Goal: Task Accomplishment & Management: Complete application form

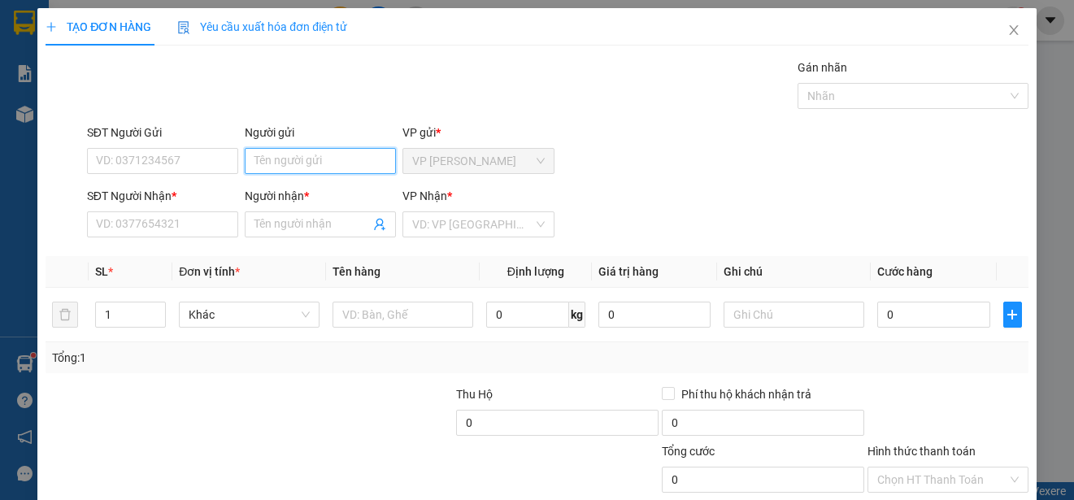
click at [336, 163] on input "Người gửi" at bounding box center [320, 161] width 151 height 26
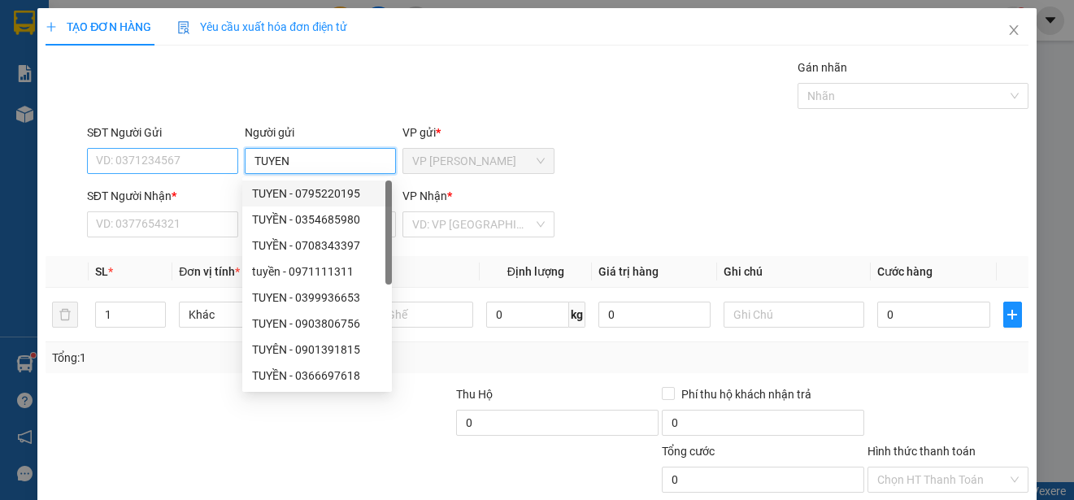
type input "TUYEN"
click at [201, 163] on input "SĐT Người Gửi" at bounding box center [162, 161] width 151 height 26
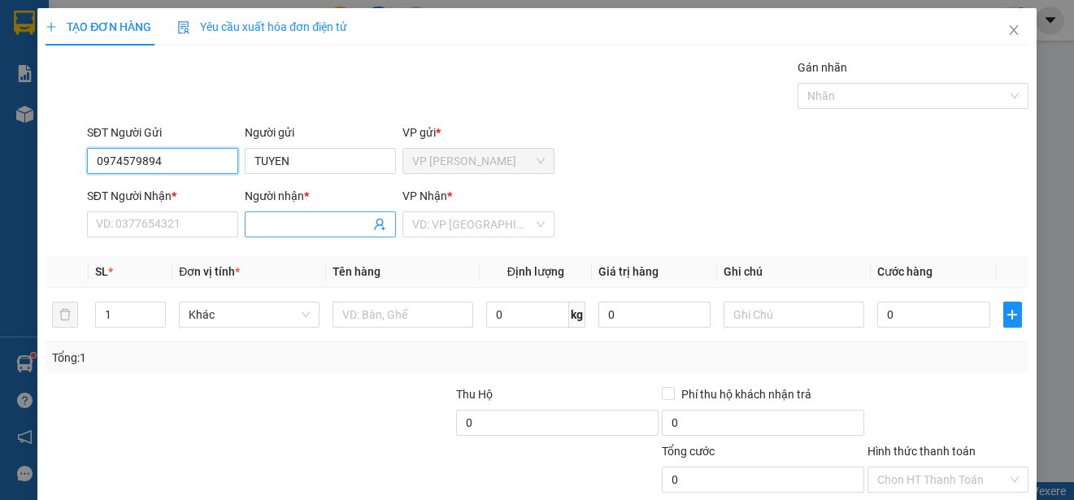
type input "0974579894"
click at [307, 223] on input "Người nhận *" at bounding box center [312, 225] width 115 height 18
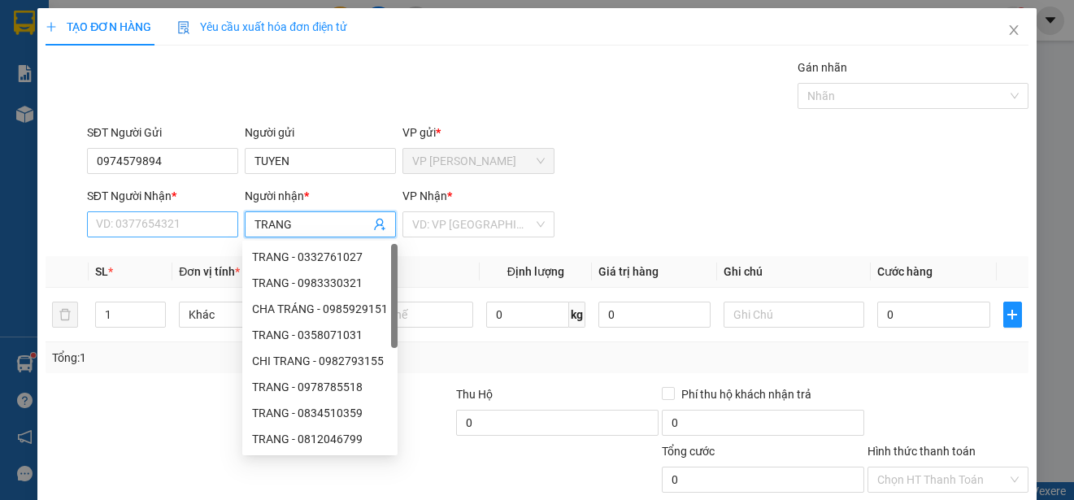
type input "TRANG"
click at [168, 227] on input "SĐT Người Nhận *" at bounding box center [162, 224] width 151 height 26
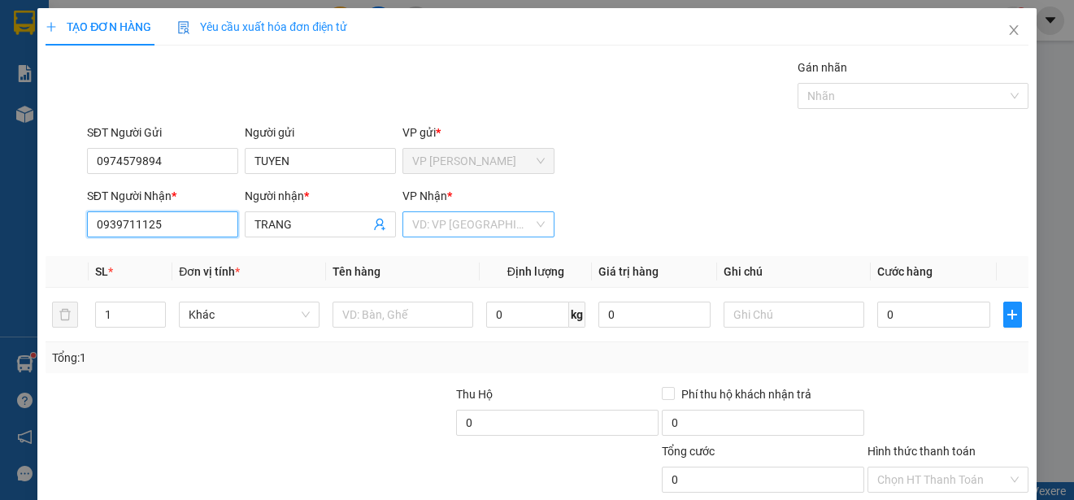
type input "0939711125"
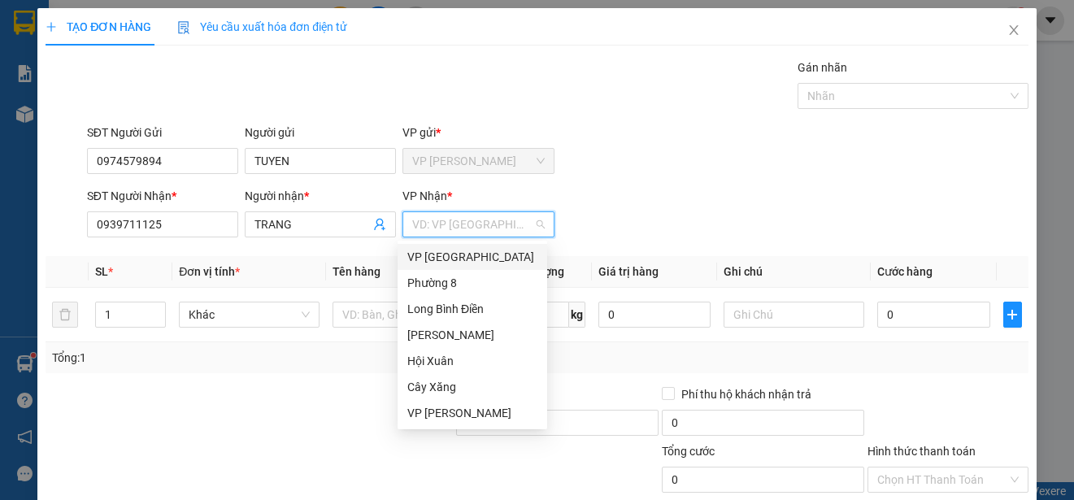
click at [468, 221] on input "search" at bounding box center [472, 224] width 120 height 24
click at [463, 255] on div "VP [GEOGRAPHIC_DATA]" at bounding box center [472, 257] width 130 height 18
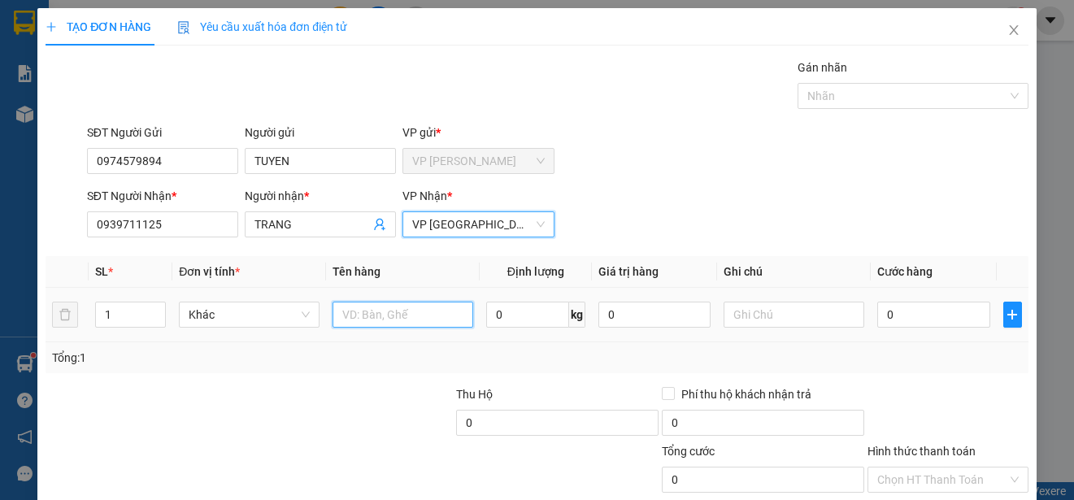
click at [436, 310] on input "text" at bounding box center [403, 315] width 141 height 26
type input "1 XOP"
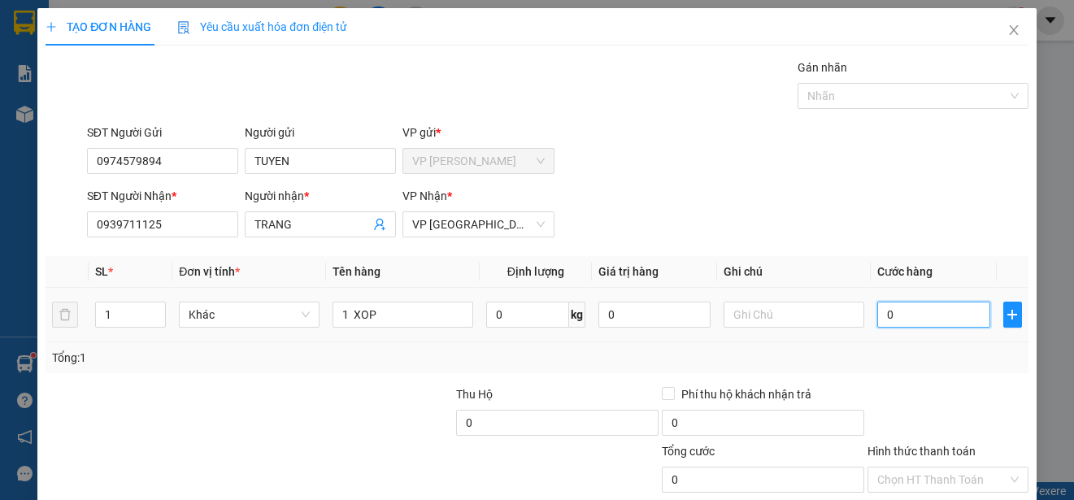
click at [878, 314] on input "0" at bounding box center [934, 315] width 113 height 26
click at [878, 313] on input "0" at bounding box center [934, 315] width 113 height 26
type input "20"
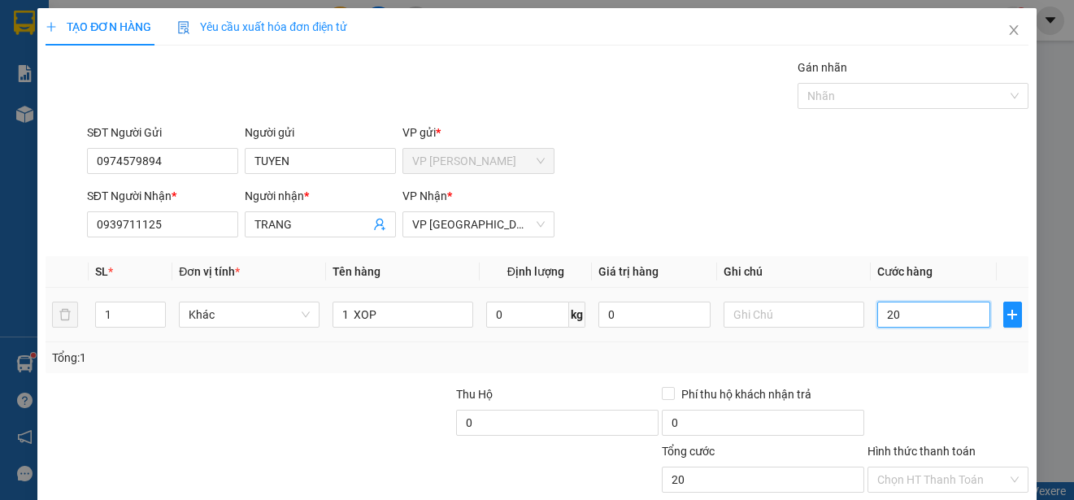
type input "200"
type input "2.000"
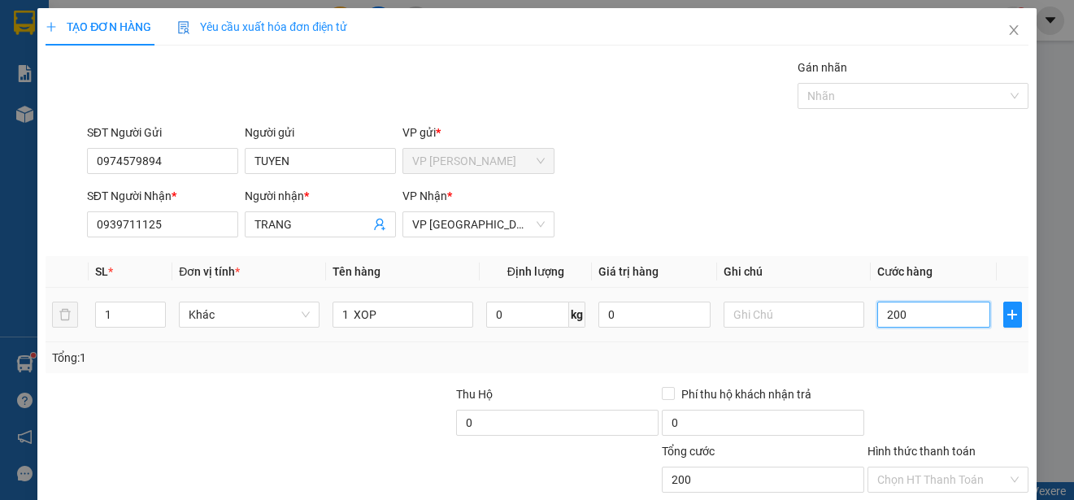
type input "2.000"
type input "20.000"
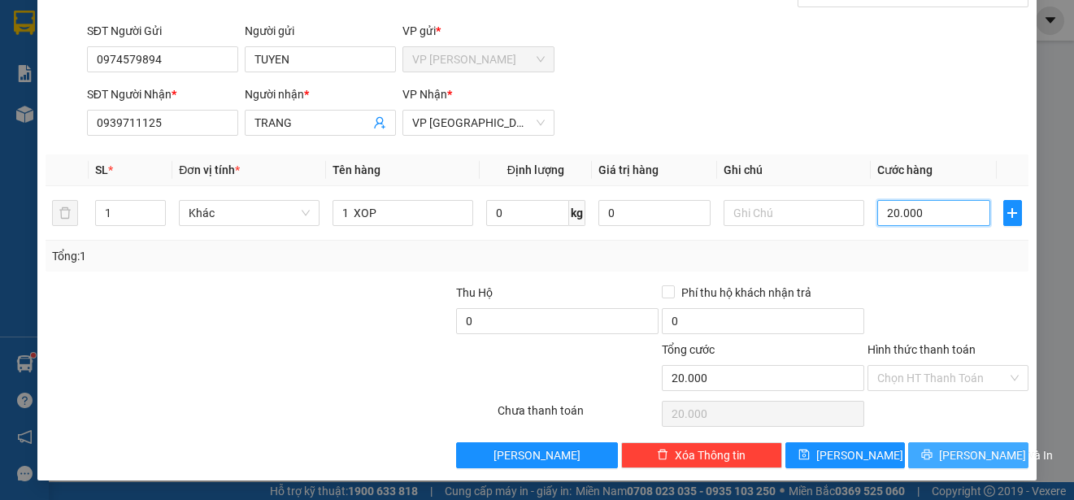
type input "20.000"
click at [977, 455] on span "[PERSON_NAME] và In" at bounding box center [996, 455] width 114 height 18
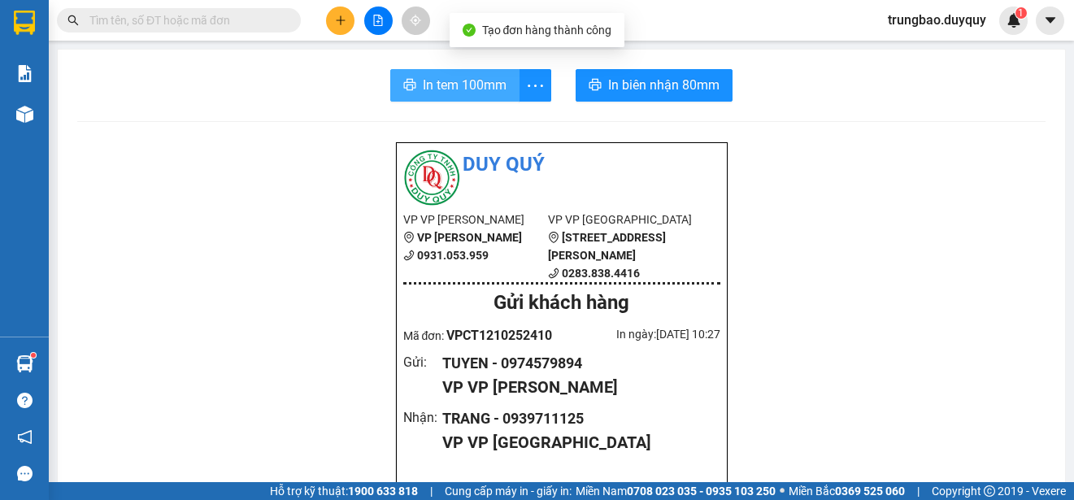
click at [466, 84] on span "In tem 100mm" at bounding box center [465, 85] width 84 height 20
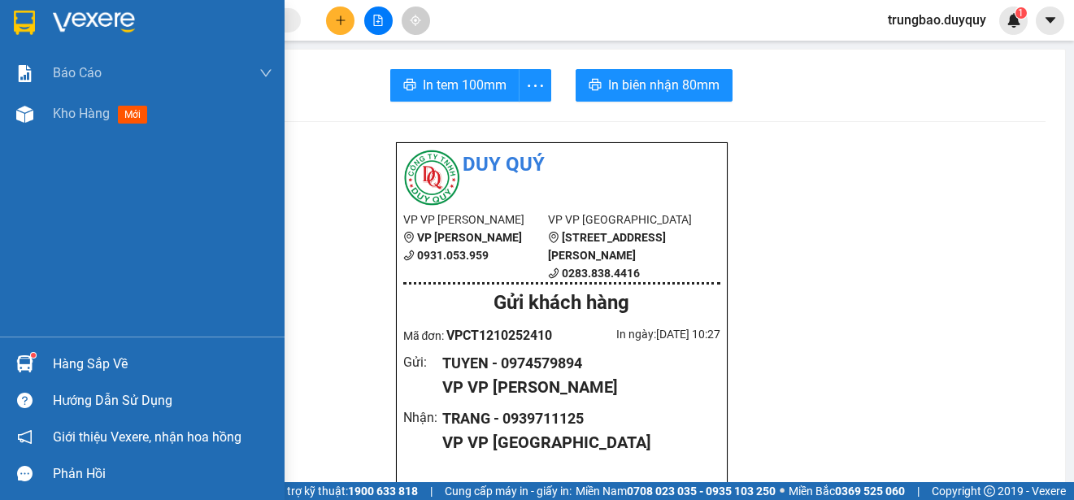
click at [28, 12] on img at bounding box center [24, 23] width 21 height 24
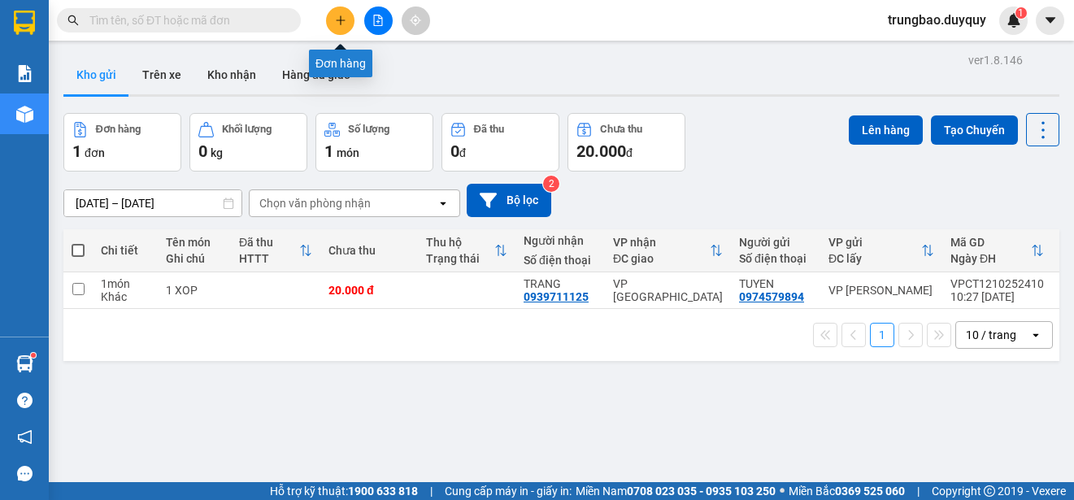
click at [338, 20] on icon "plus" at bounding box center [340, 20] width 11 height 11
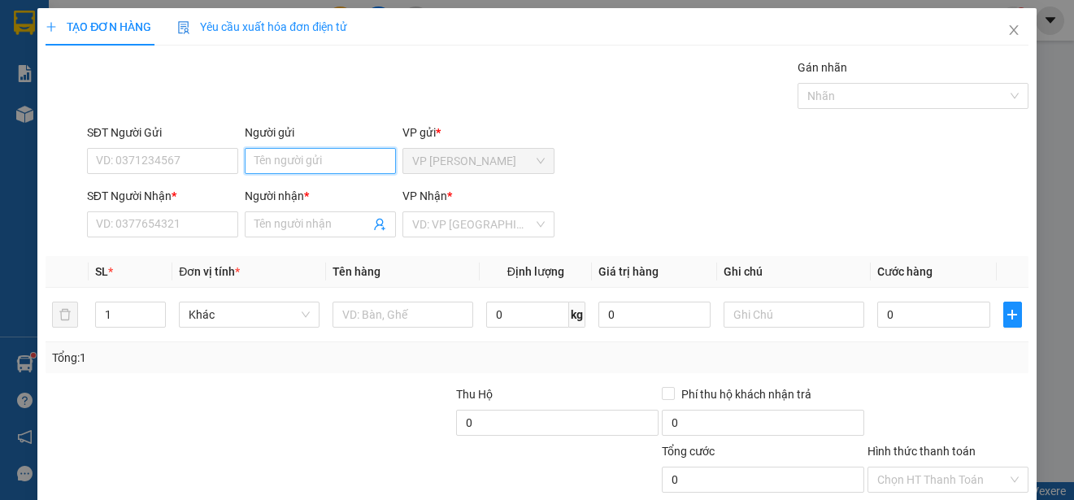
click at [329, 161] on input "Người gửi" at bounding box center [320, 161] width 151 height 26
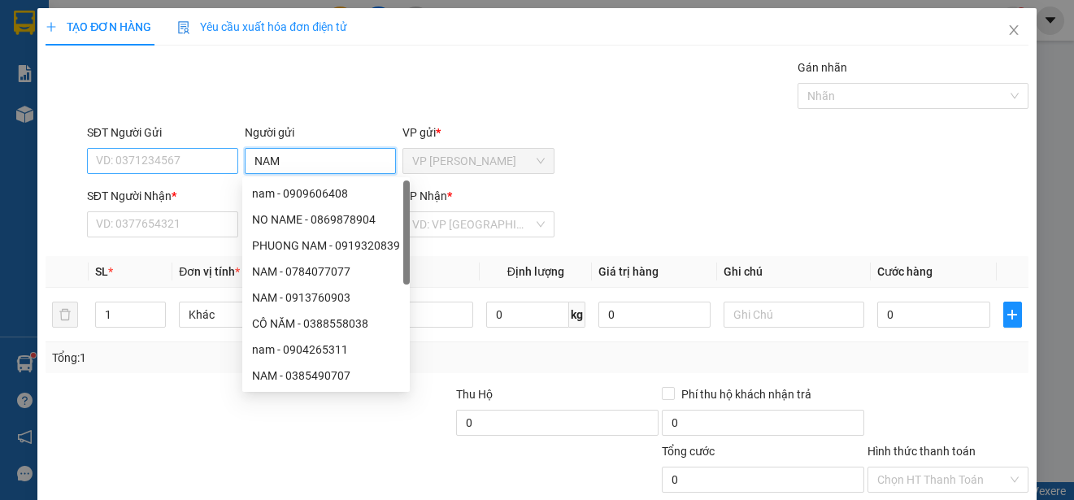
type input "NAM"
click at [184, 156] on input "SĐT Người Gửi" at bounding box center [162, 161] width 151 height 26
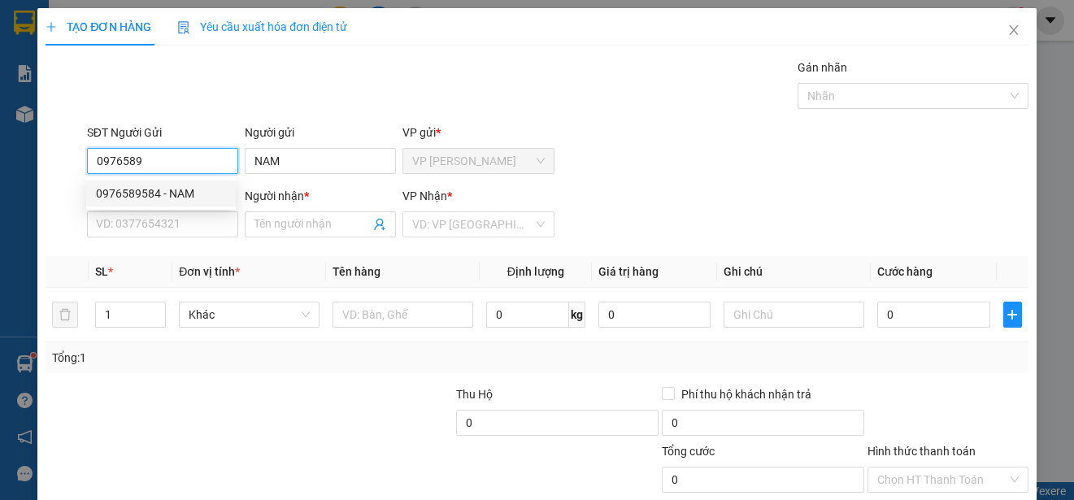
click at [189, 188] on div "0976589584 - NAM" at bounding box center [161, 194] width 130 height 18
type input "0976589584"
type input "0944046622"
type input "THẢO"
type input "20.000"
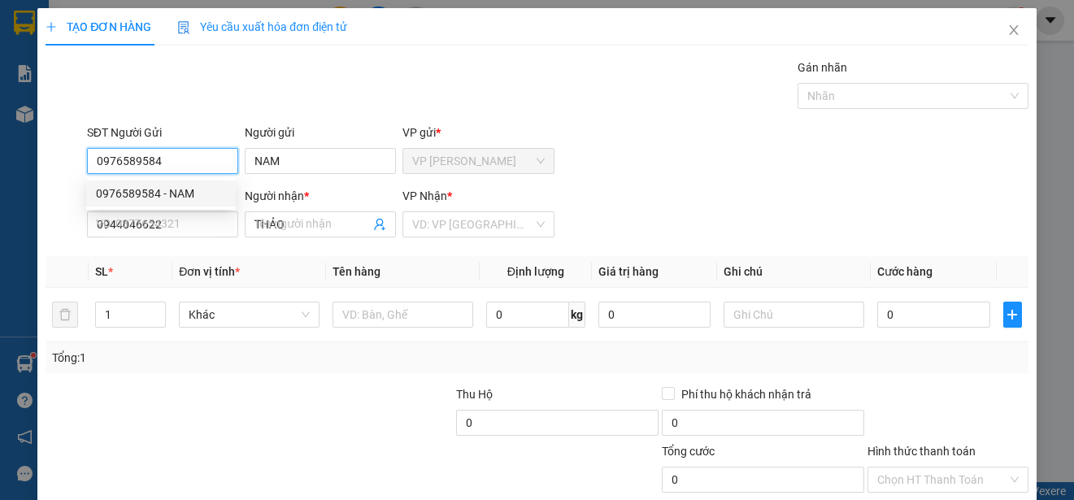
type input "20.000"
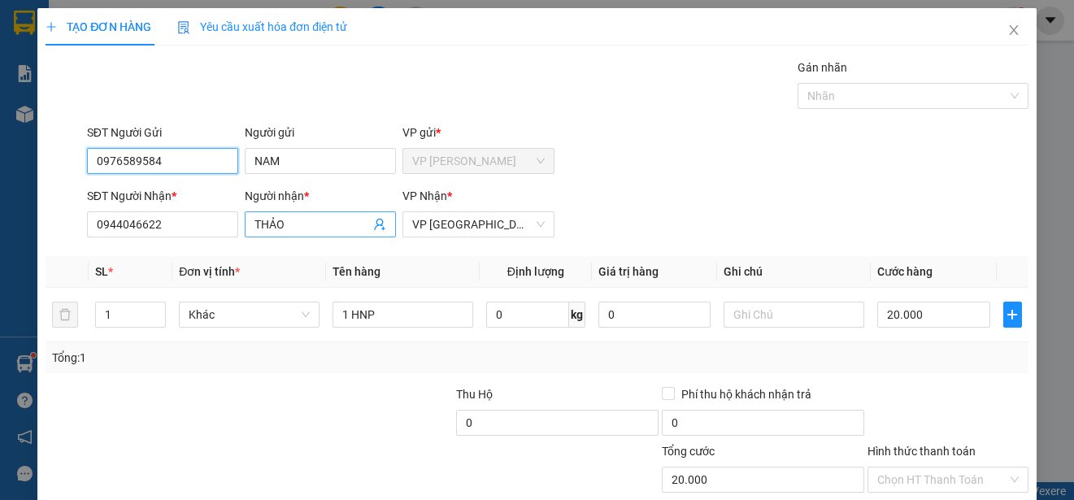
type input "0976589584"
click at [303, 225] on input "THẢO" at bounding box center [312, 225] width 115 height 18
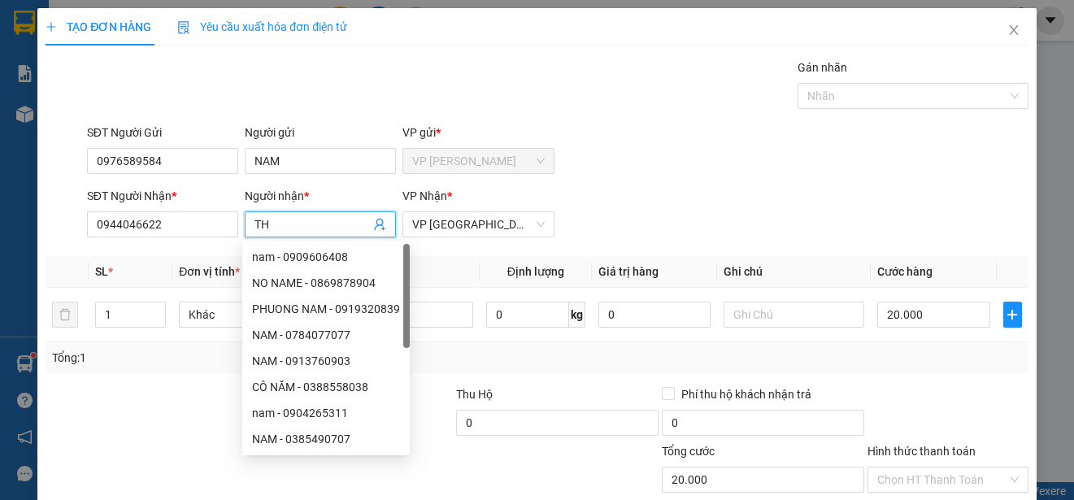
type input "T"
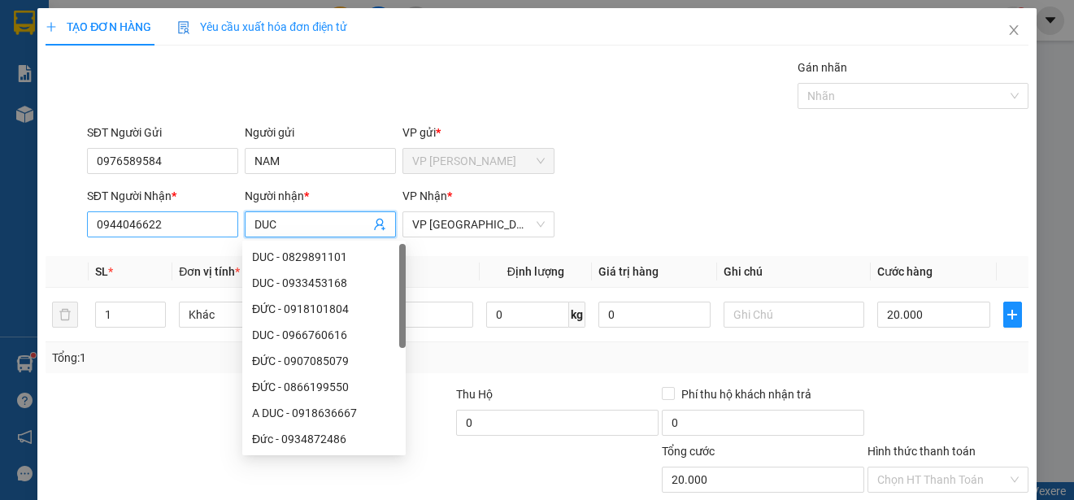
type input "DUC"
click at [216, 227] on input "0944046622" at bounding box center [162, 224] width 151 height 26
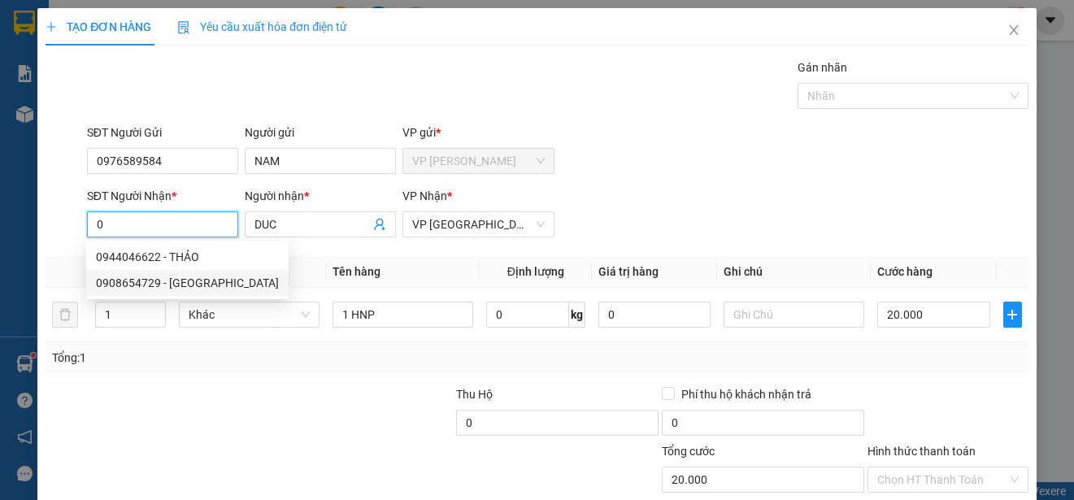
click at [177, 277] on div "0908654729 - [GEOGRAPHIC_DATA]" at bounding box center [187, 283] width 183 height 18
type input "0908654729"
type input "ĐỨC"
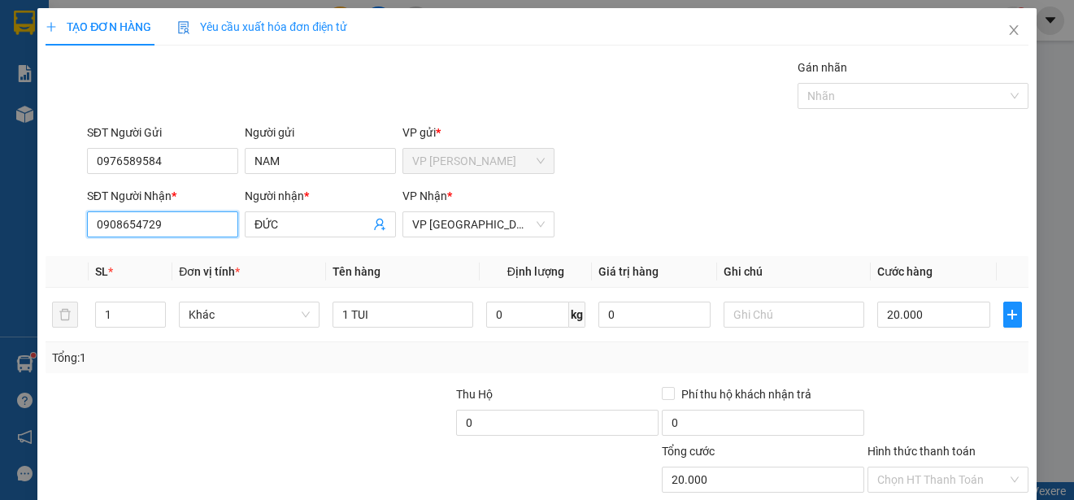
scroll to position [102, 0]
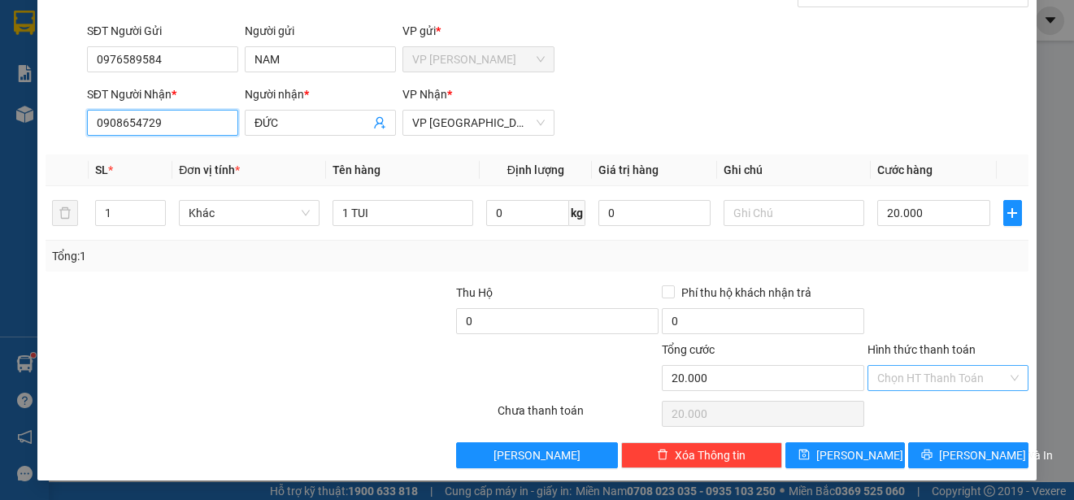
type input "0908654729"
click at [969, 375] on input "Hình thức thanh toán" at bounding box center [943, 378] width 130 height 24
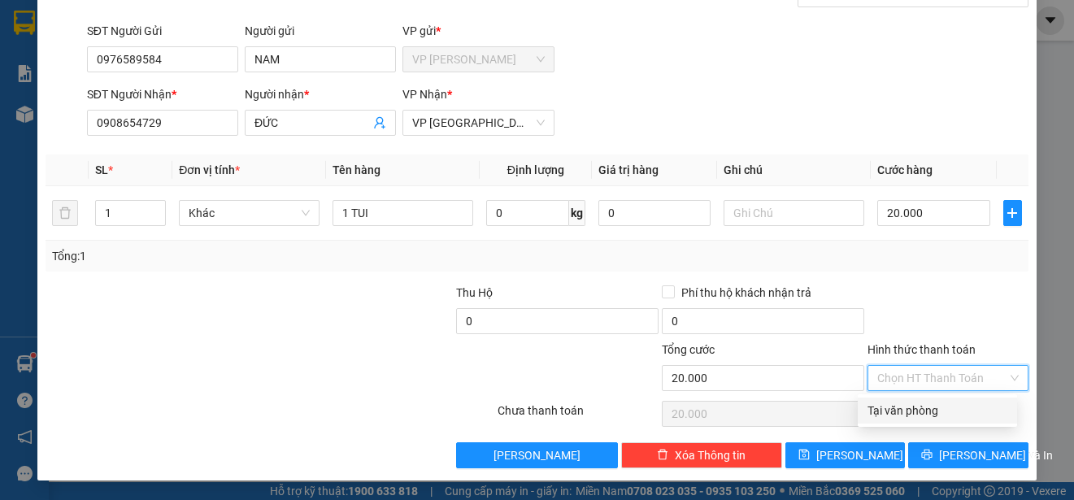
click at [971, 412] on div "Tại văn phòng" at bounding box center [938, 411] width 140 height 18
type input "0"
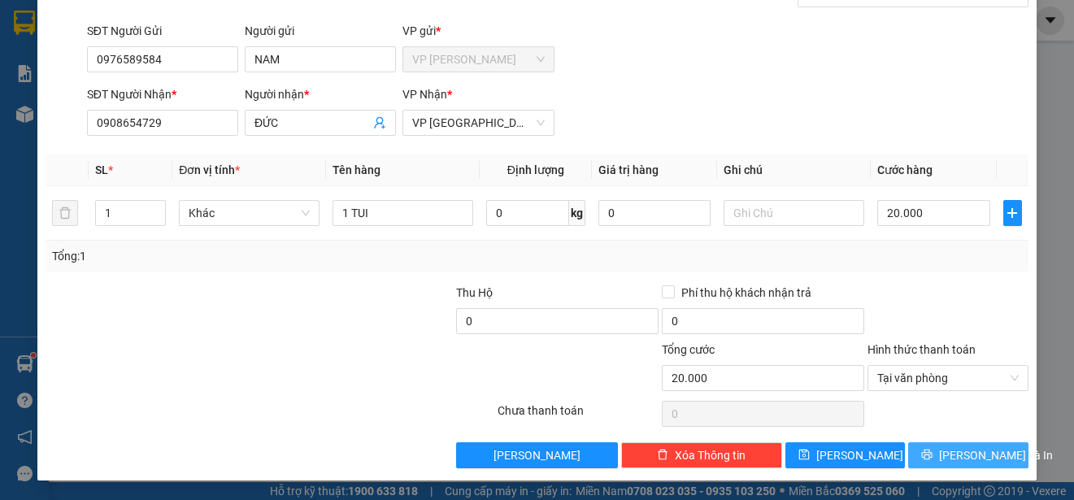
click at [975, 456] on span "[PERSON_NAME] và In" at bounding box center [996, 455] width 114 height 18
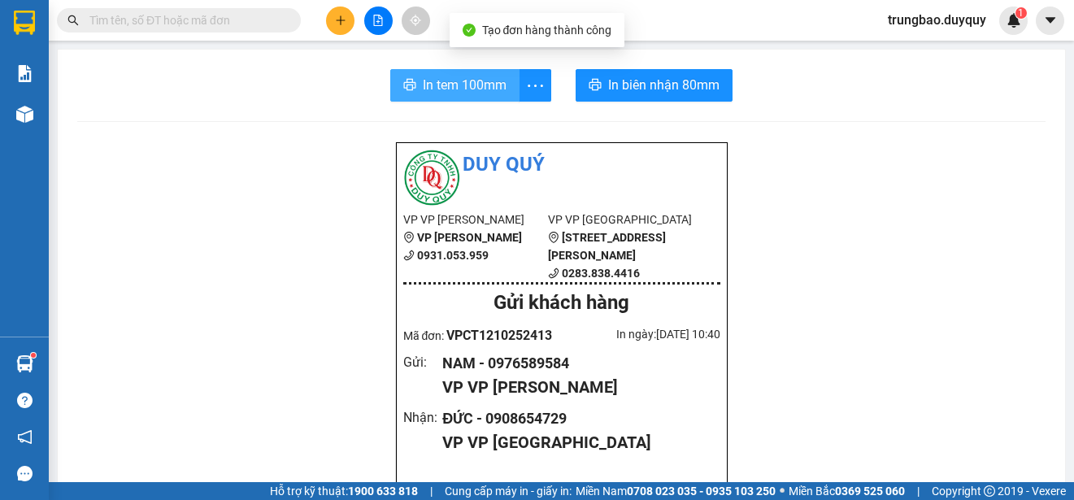
click at [461, 87] on span "In tem 100mm" at bounding box center [465, 85] width 84 height 20
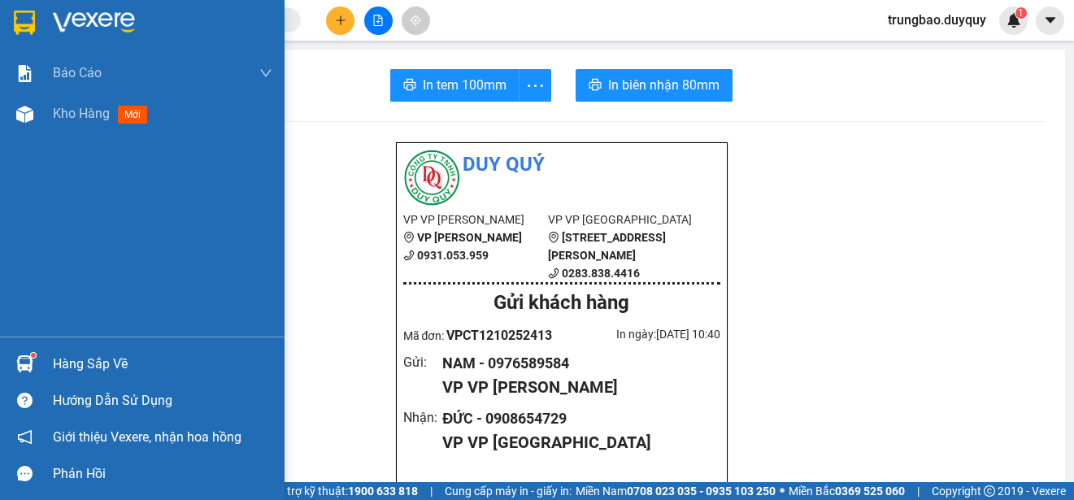
click at [21, 19] on img at bounding box center [24, 23] width 21 height 24
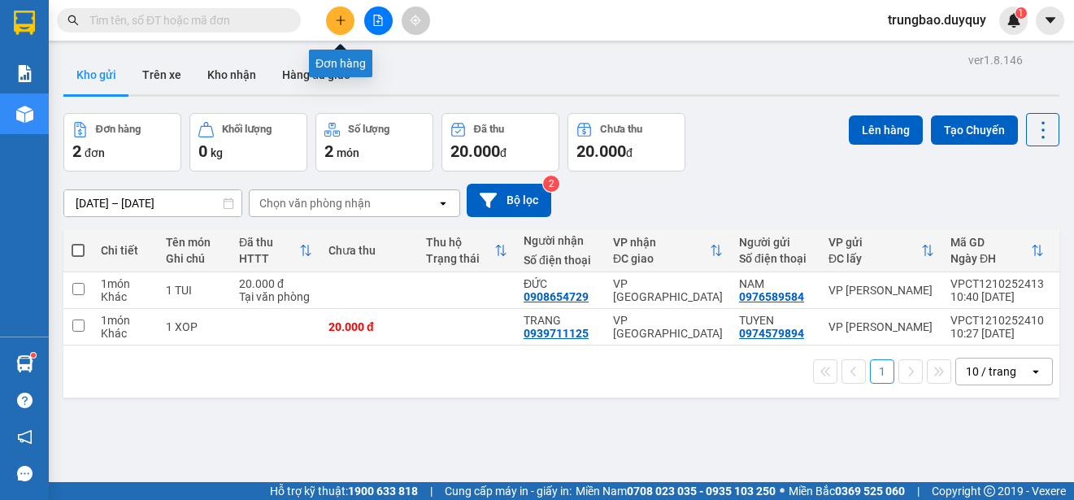
click at [341, 28] on button at bounding box center [340, 21] width 28 height 28
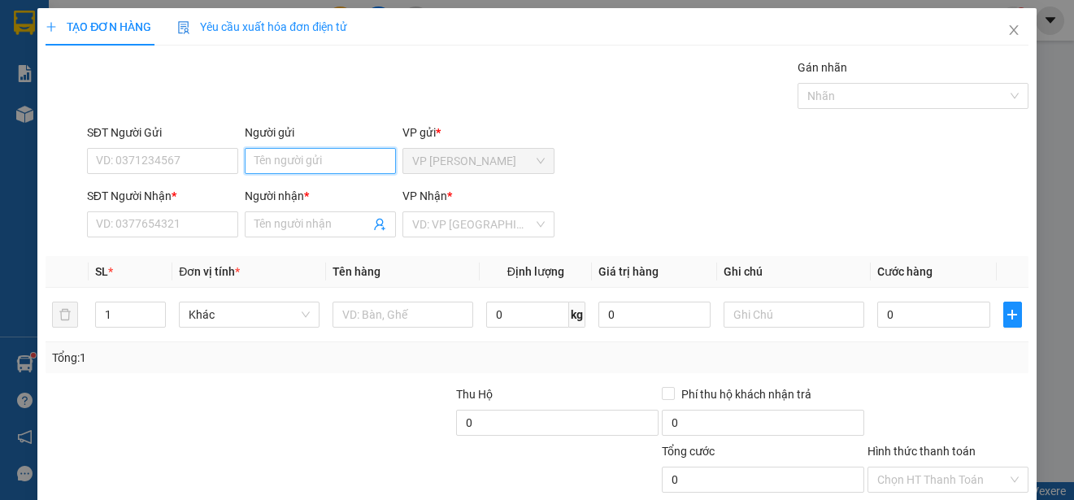
click at [316, 160] on input "Người gửi" at bounding box center [320, 161] width 151 height 26
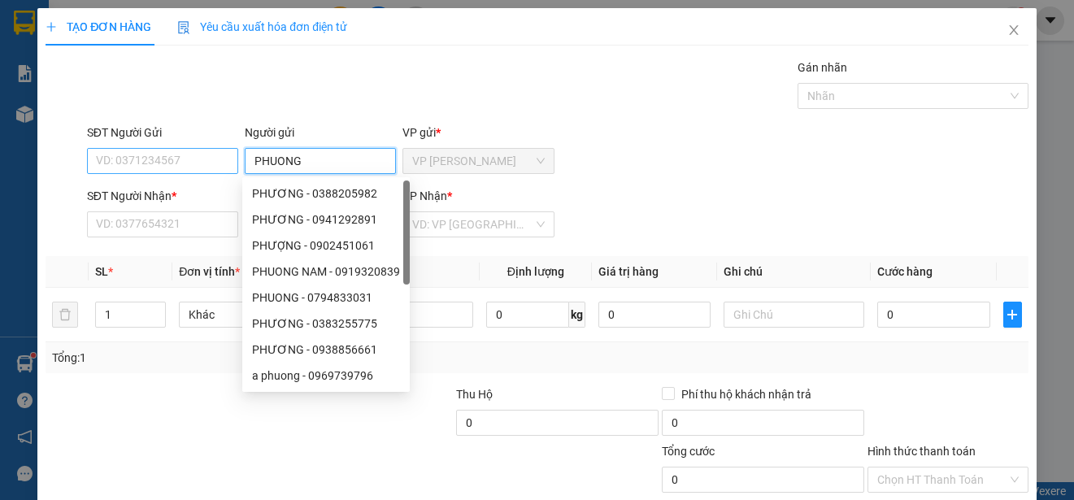
type input "PHUONG"
click at [165, 154] on input "SĐT Người Gửi" at bounding box center [162, 161] width 151 height 26
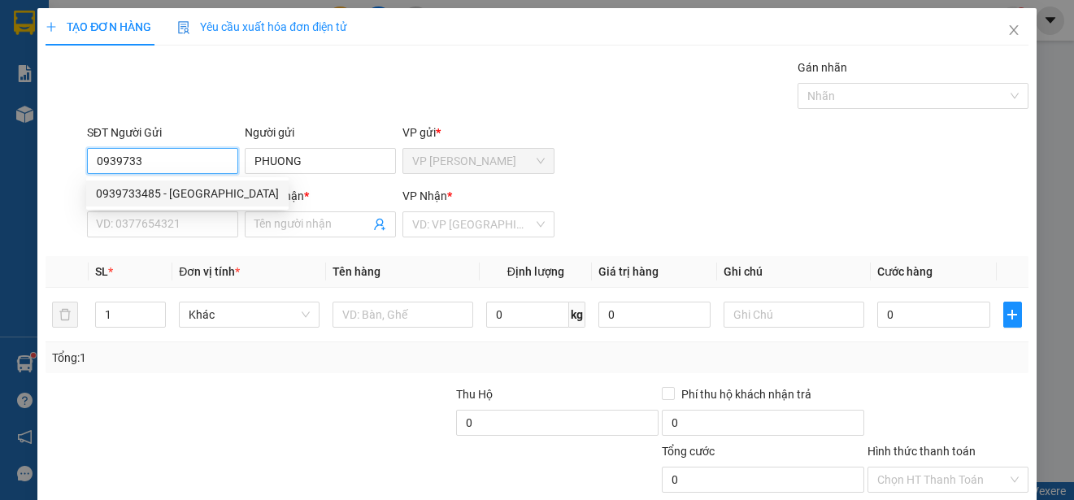
click at [189, 194] on div "0939733485 - [GEOGRAPHIC_DATA]" at bounding box center [187, 194] width 183 height 18
type input "0939733485"
type input "0327712345"
type input "CHIN"
type input "80.000"
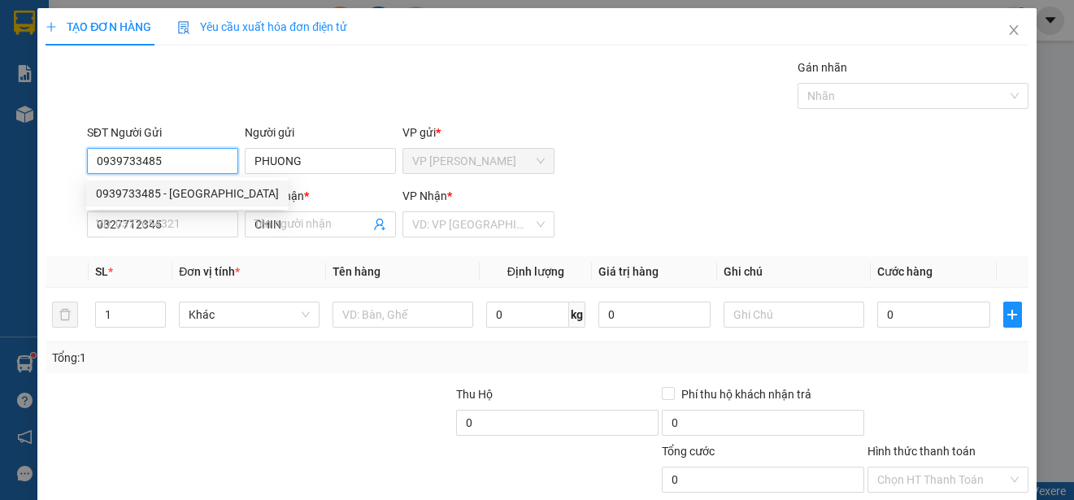
type input "80.000"
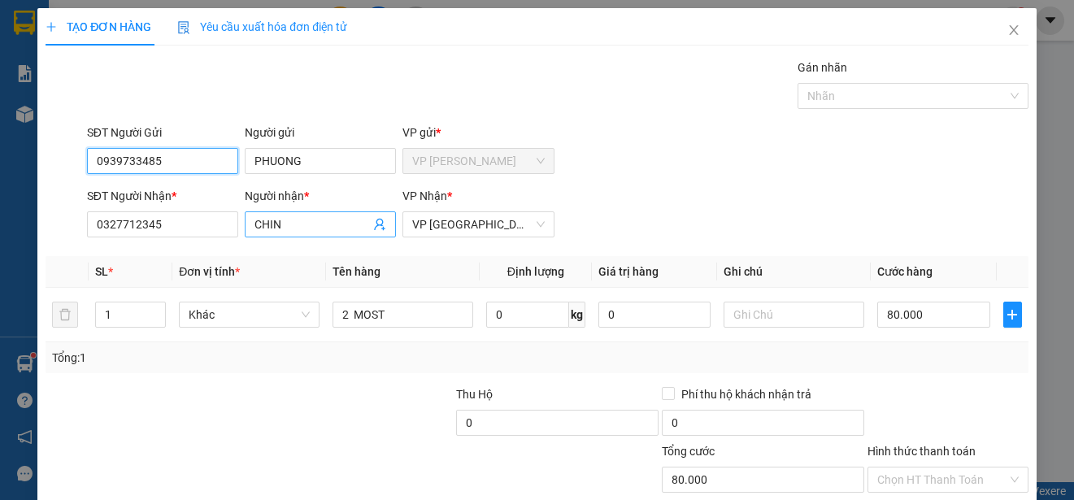
type input "0939733485"
click at [300, 227] on input "CHIN" at bounding box center [312, 225] width 115 height 18
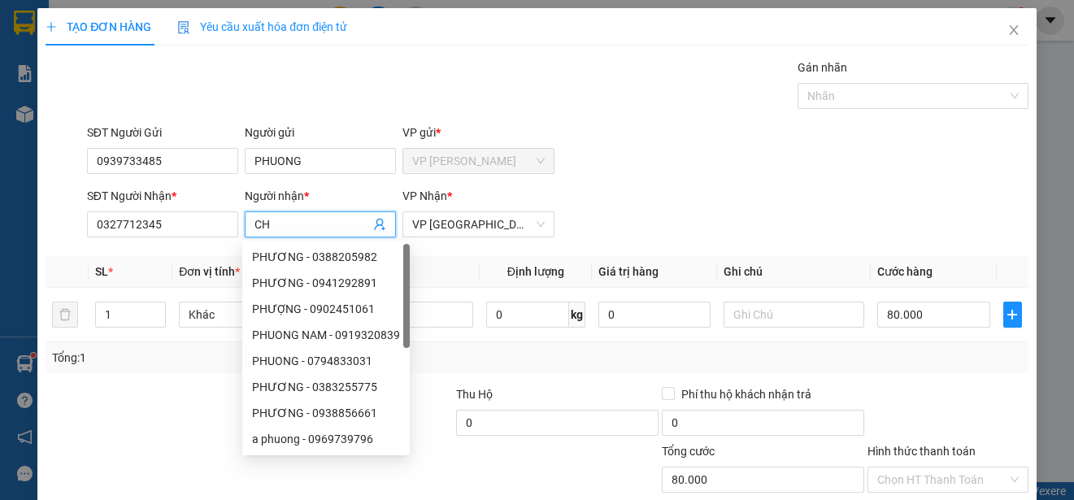
type input "C"
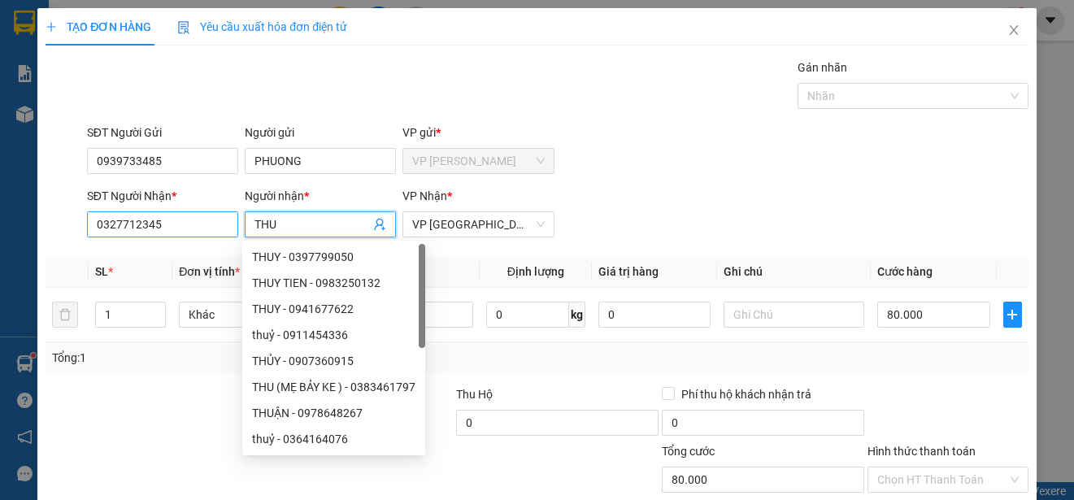
type input "THU"
click at [217, 222] on input "0327712345" at bounding box center [162, 224] width 151 height 26
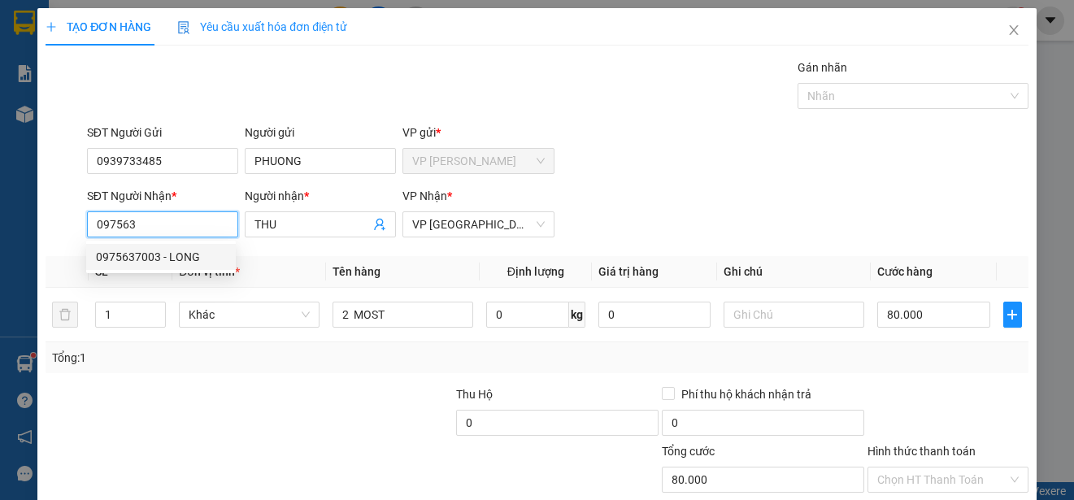
click at [207, 252] on div "0975637003 - LONG" at bounding box center [161, 257] width 130 height 18
type input "0975637003"
type input "LONG"
type input "40.000"
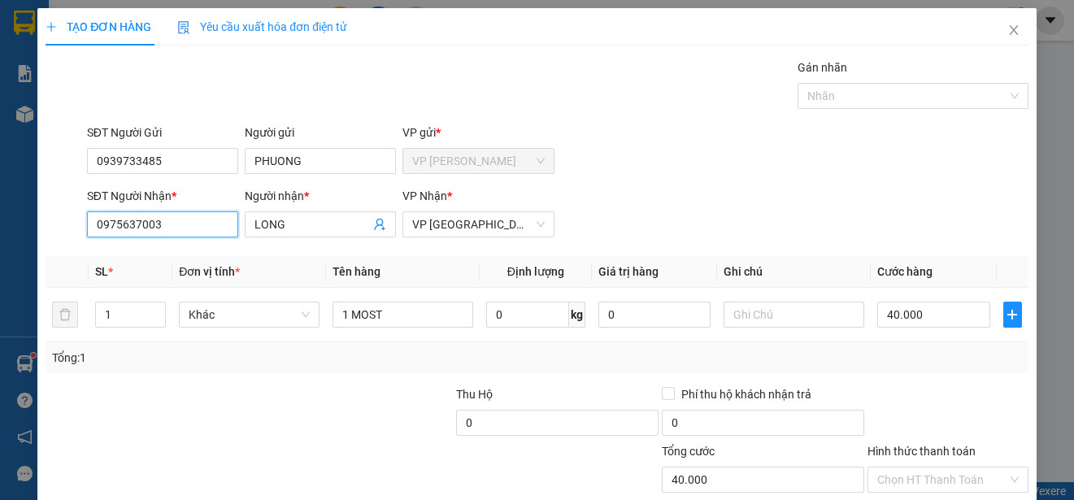
scroll to position [102, 0]
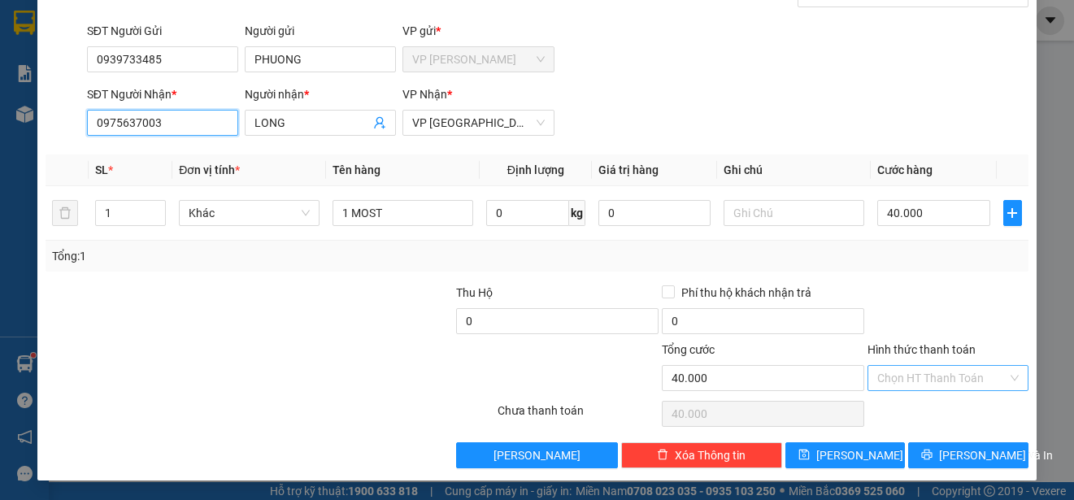
type input "0975637003"
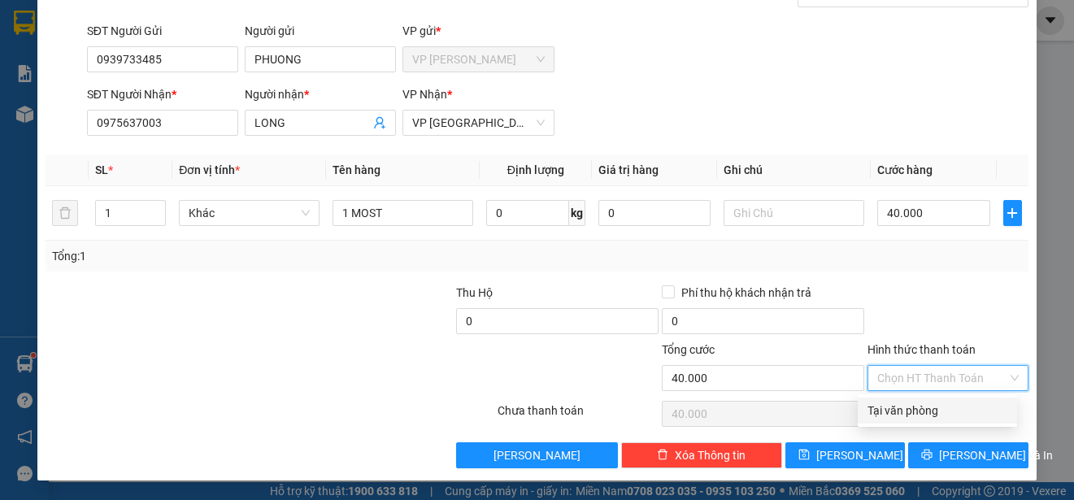
click at [964, 374] on input "Hình thức thanh toán" at bounding box center [943, 378] width 130 height 24
click at [940, 420] on div "Tại văn phòng" at bounding box center [937, 411] width 159 height 26
type input "0"
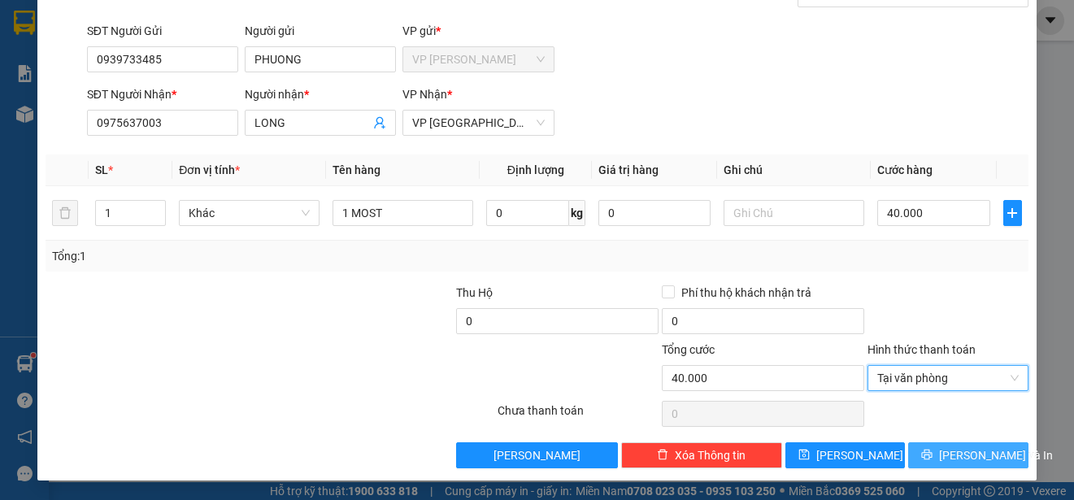
click at [945, 447] on span "[PERSON_NAME] và In" at bounding box center [996, 455] width 114 height 18
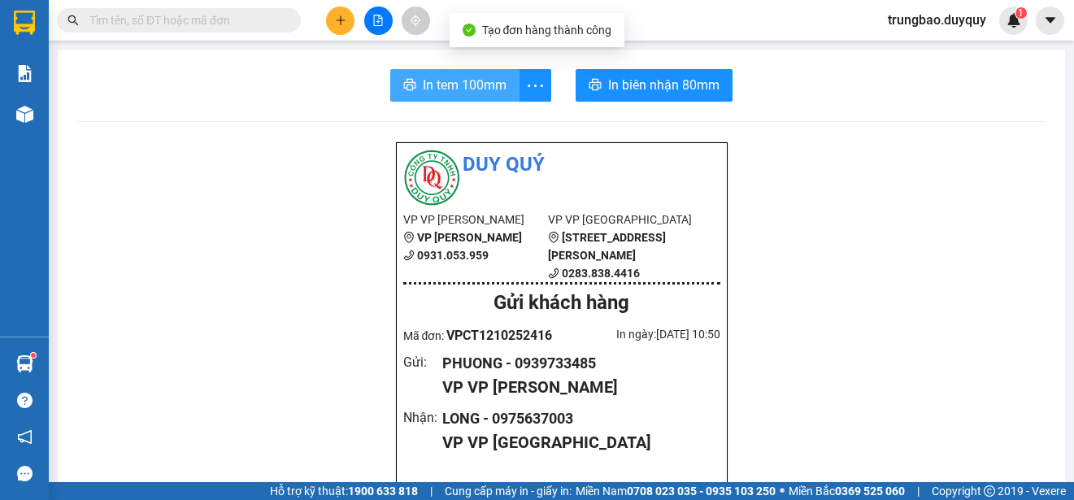
click at [469, 88] on span "In tem 100mm" at bounding box center [465, 85] width 84 height 20
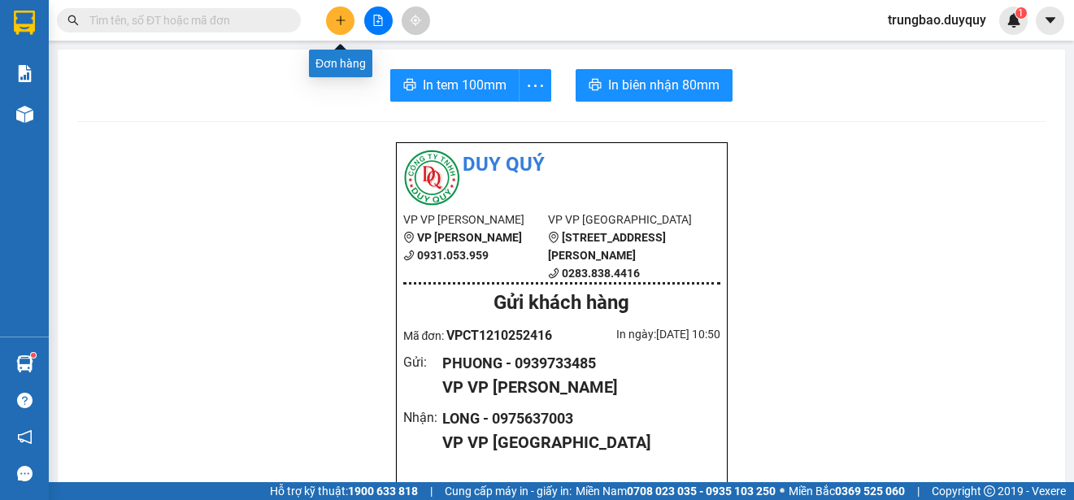
click at [345, 16] on icon "plus" at bounding box center [340, 20] width 11 height 11
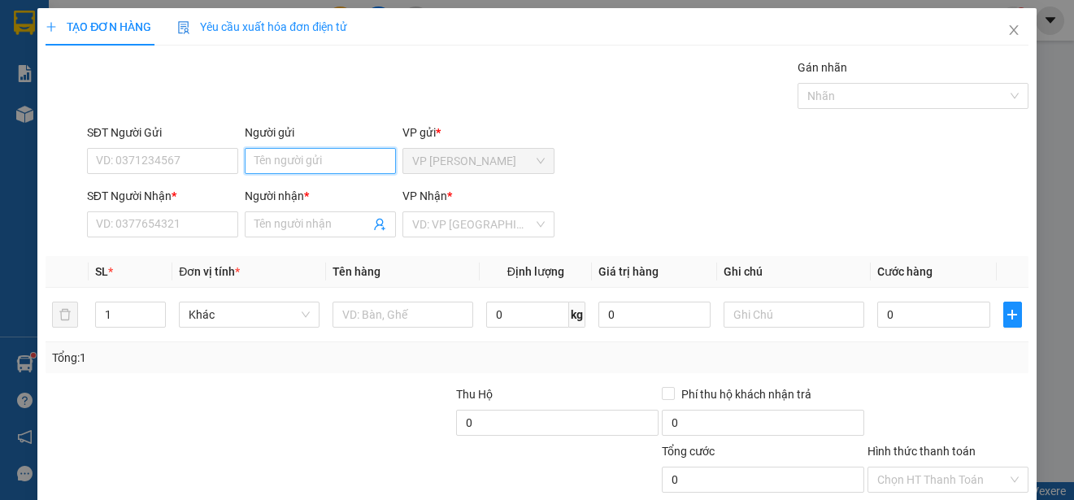
click at [377, 163] on input "Người gửi" at bounding box center [320, 161] width 151 height 26
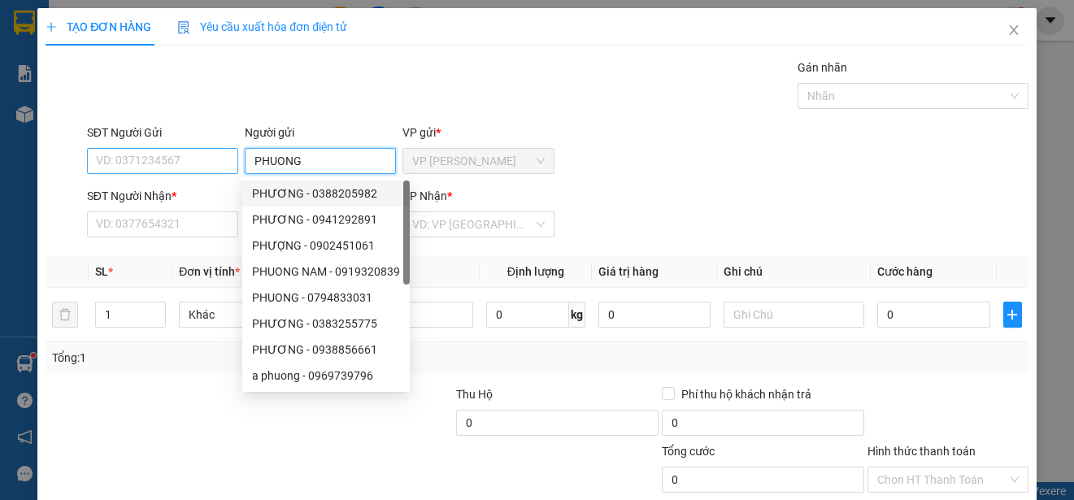
type input "PHUONG"
click at [224, 162] on input "SĐT Người Gửi" at bounding box center [162, 161] width 151 height 26
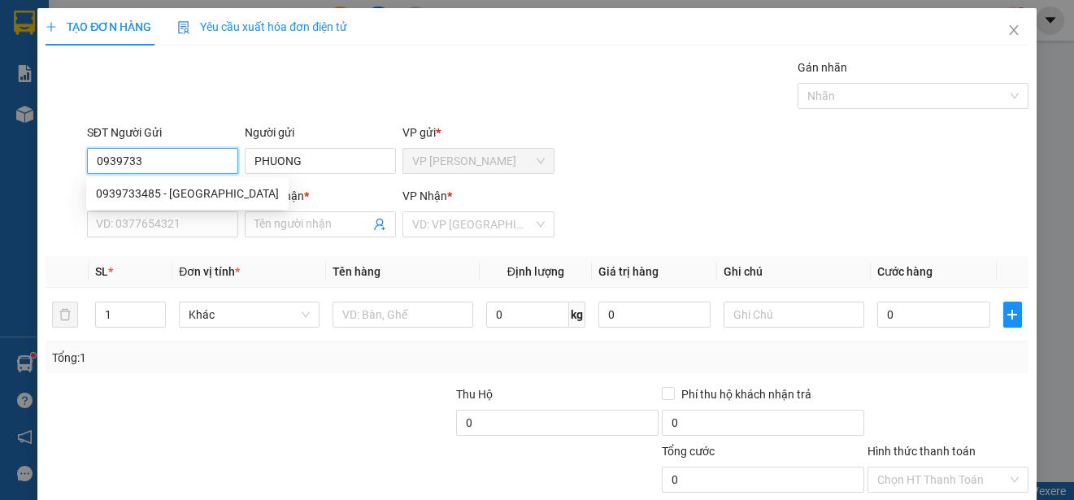
click at [194, 189] on div "0939733485 - [GEOGRAPHIC_DATA]" at bounding box center [187, 194] width 183 height 18
type input "0939733485"
type input "0975637003"
type input "LONG"
type input "40.000"
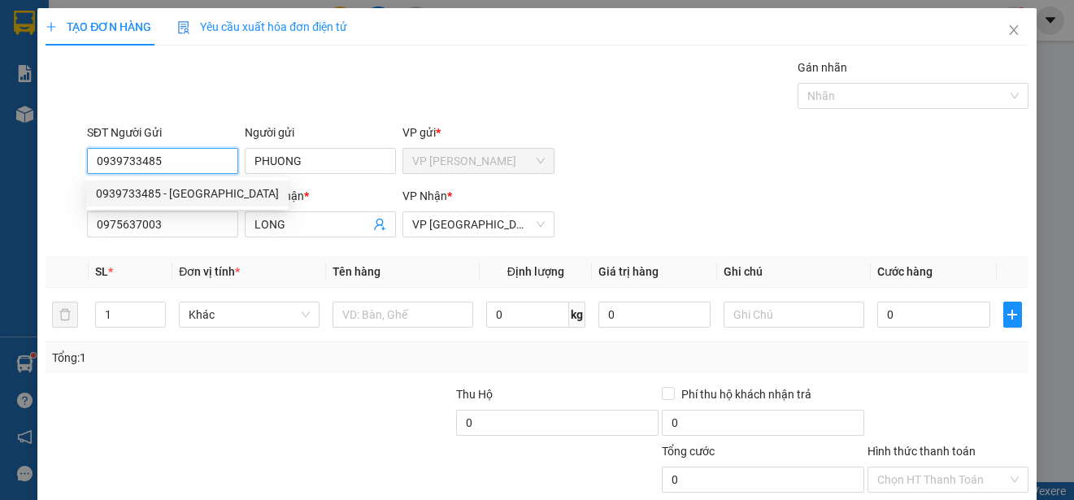
type input "40.000"
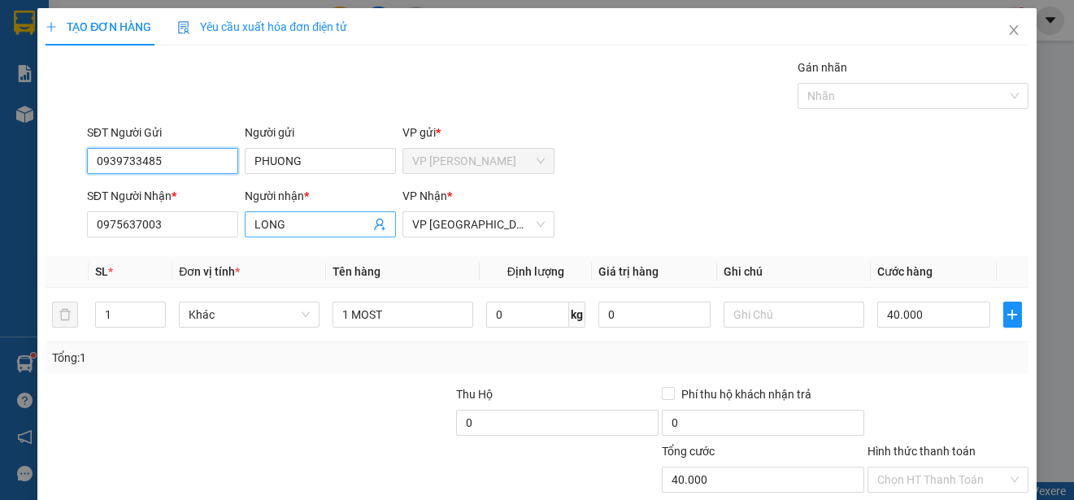
type input "0939733485"
click at [288, 228] on input "LONG" at bounding box center [312, 225] width 115 height 18
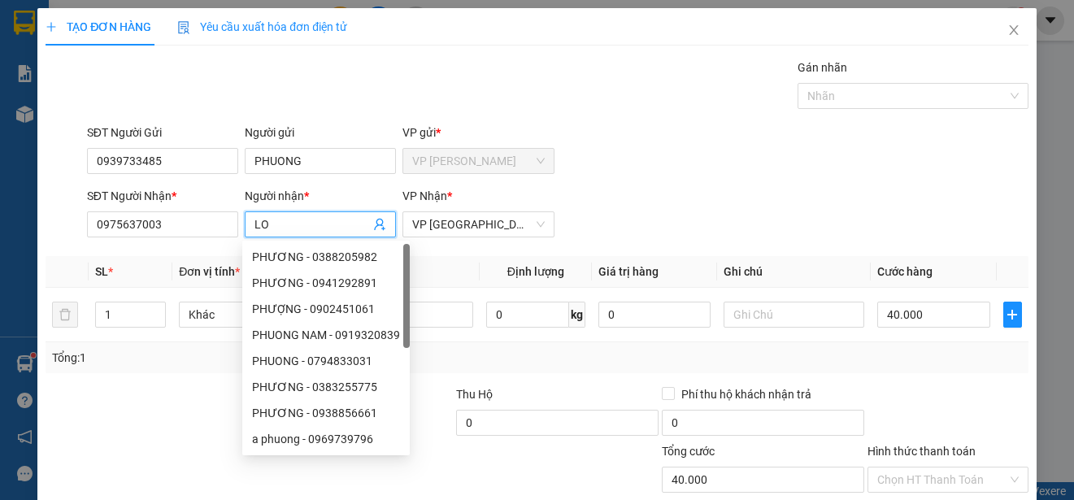
type input "L"
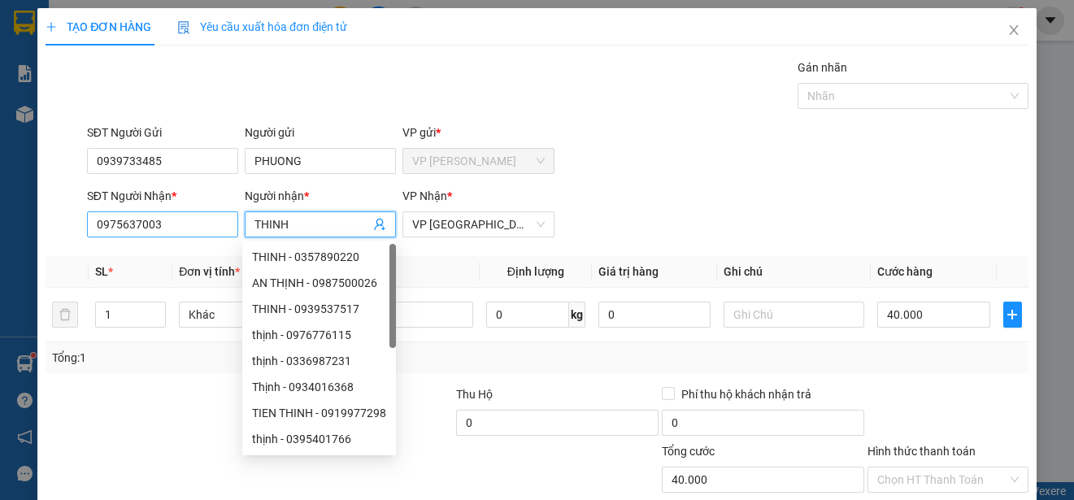
type input "THINH"
click at [216, 222] on input "0975637003" at bounding box center [162, 224] width 151 height 26
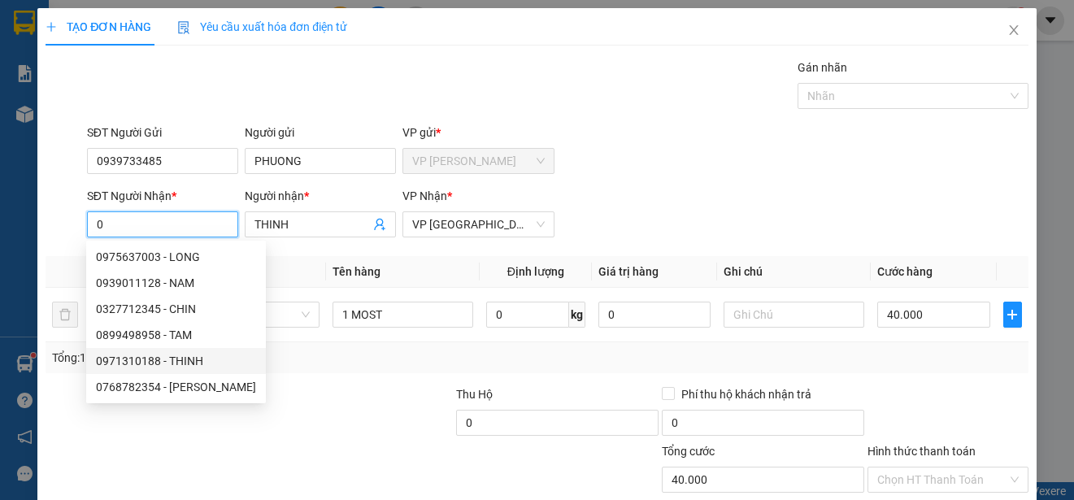
click at [188, 359] on div "0971310188 - THINH" at bounding box center [176, 361] width 160 height 18
type input "0971310188"
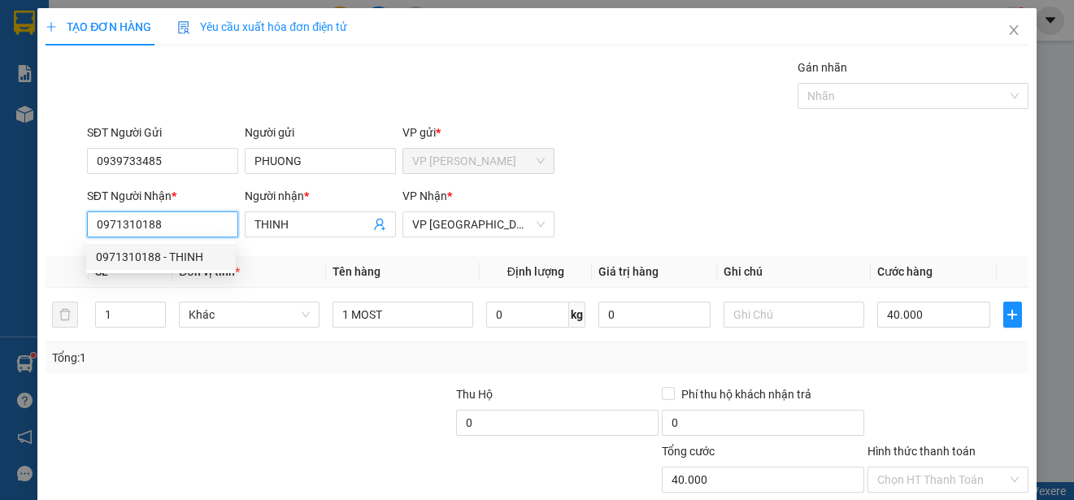
type input "30.000"
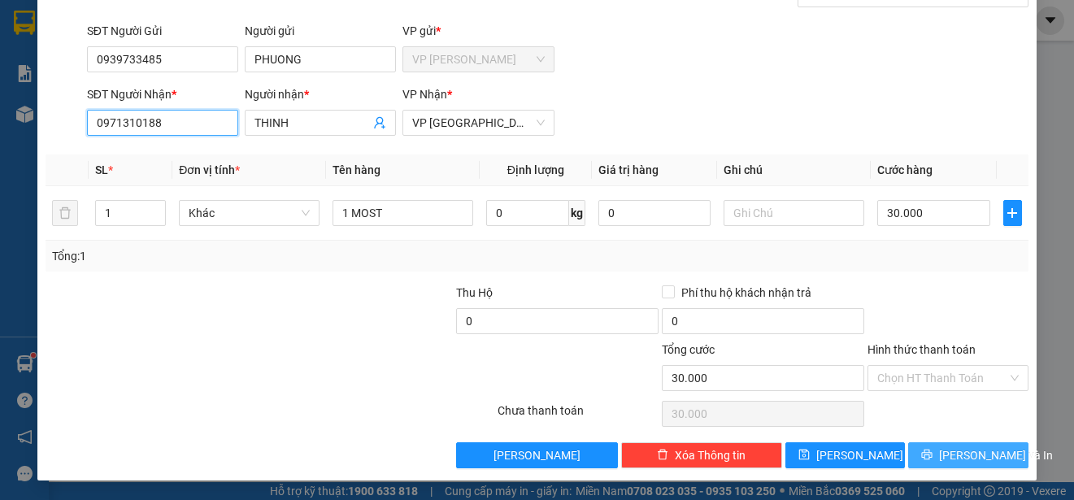
type input "0971310188"
click at [971, 456] on span "[PERSON_NAME] và In" at bounding box center [996, 455] width 114 height 18
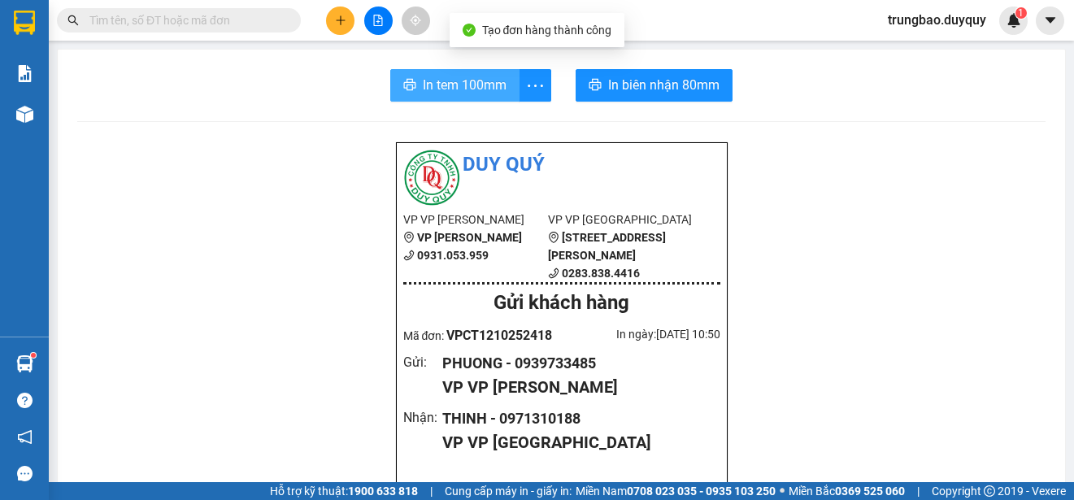
click at [452, 81] on span "In tem 100mm" at bounding box center [465, 85] width 84 height 20
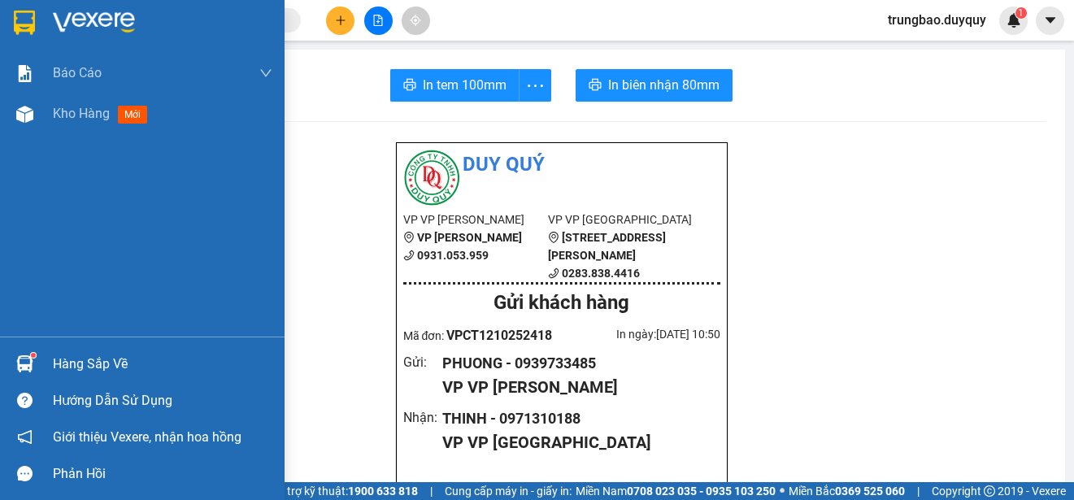
click at [25, 23] on img at bounding box center [24, 23] width 21 height 24
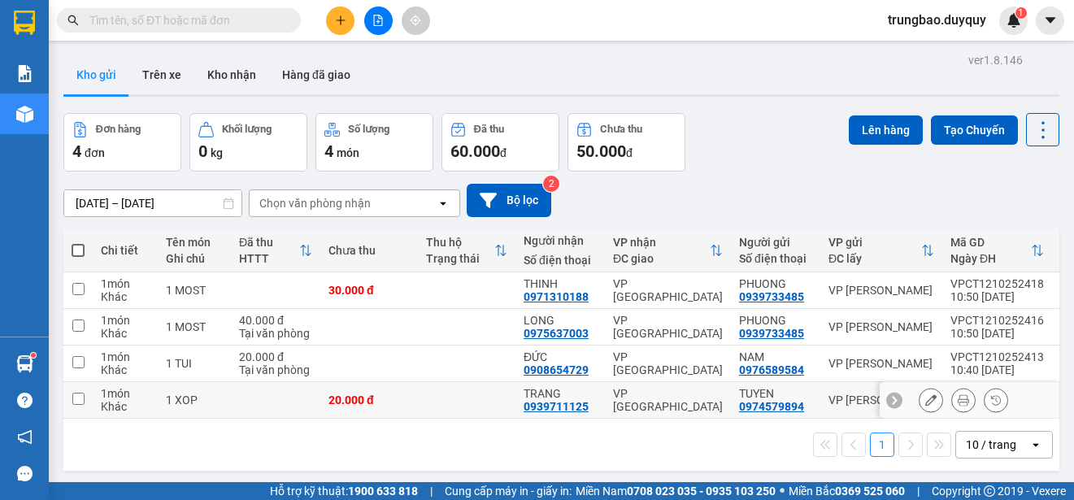
click at [78, 398] on input "checkbox" at bounding box center [78, 399] width 12 height 12
checkbox input "true"
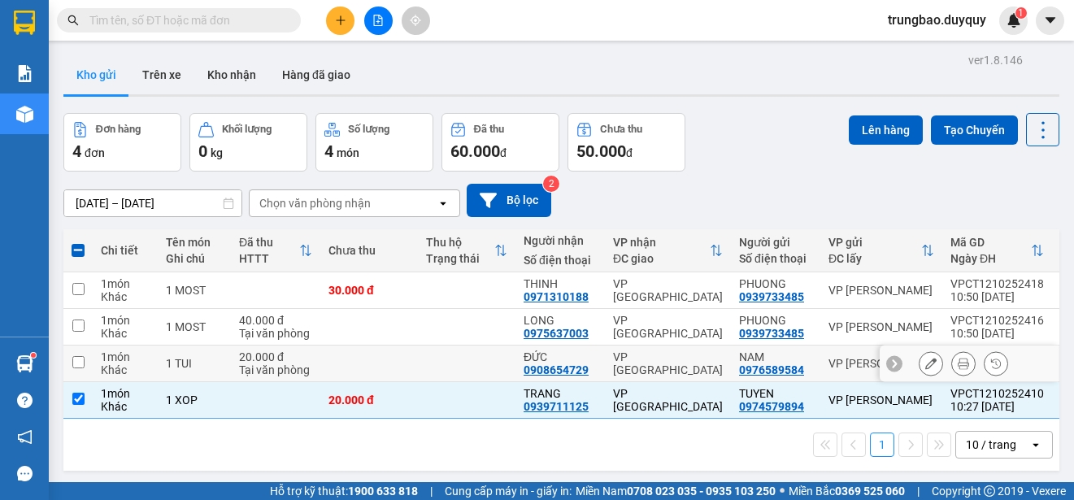
click at [80, 359] on input "checkbox" at bounding box center [78, 362] width 12 height 12
checkbox input "true"
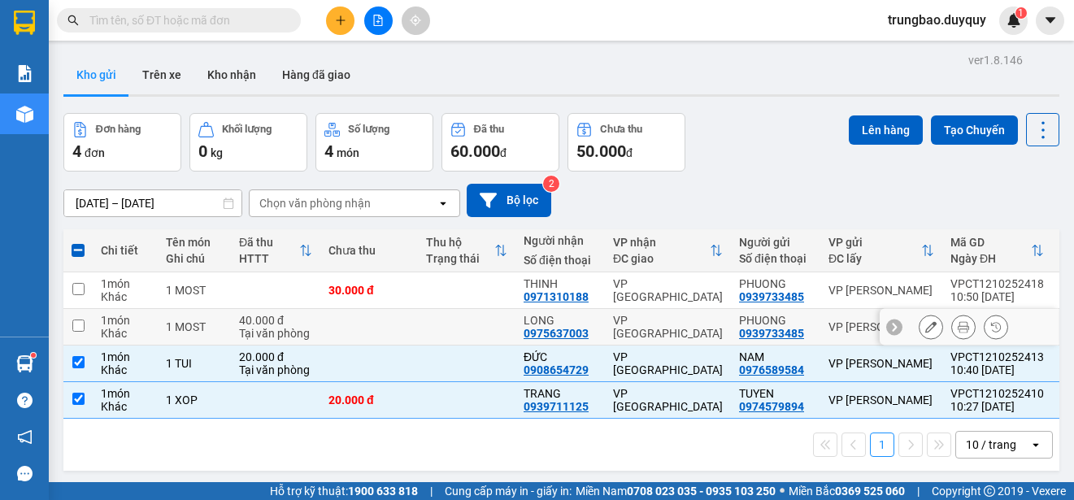
click at [75, 323] on input "checkbox" at bounding box center [78, 326] width 12 height 12
checkbox input "true"
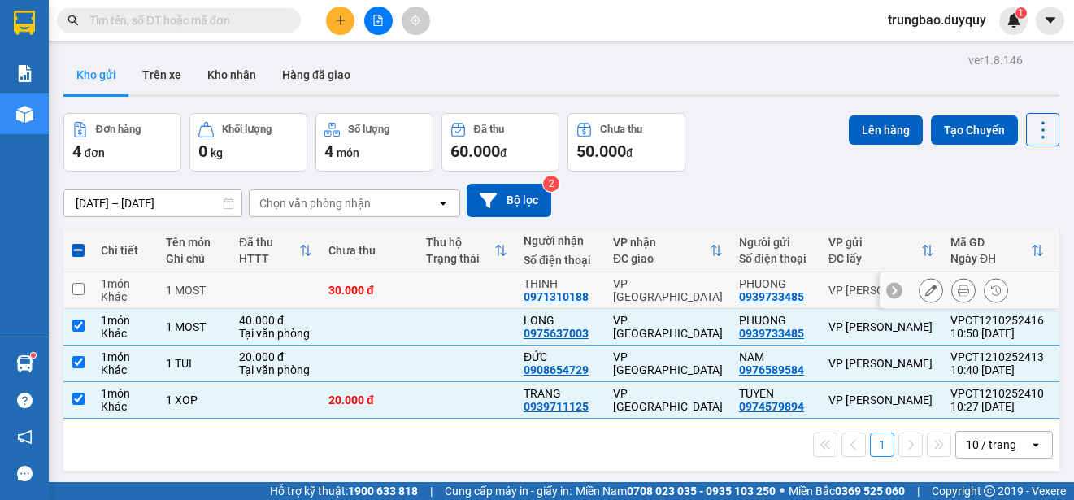
click at [76, 289] on input "checkbox" at bounding box center [78, 289] width 12 height 12
checkbox input "true"
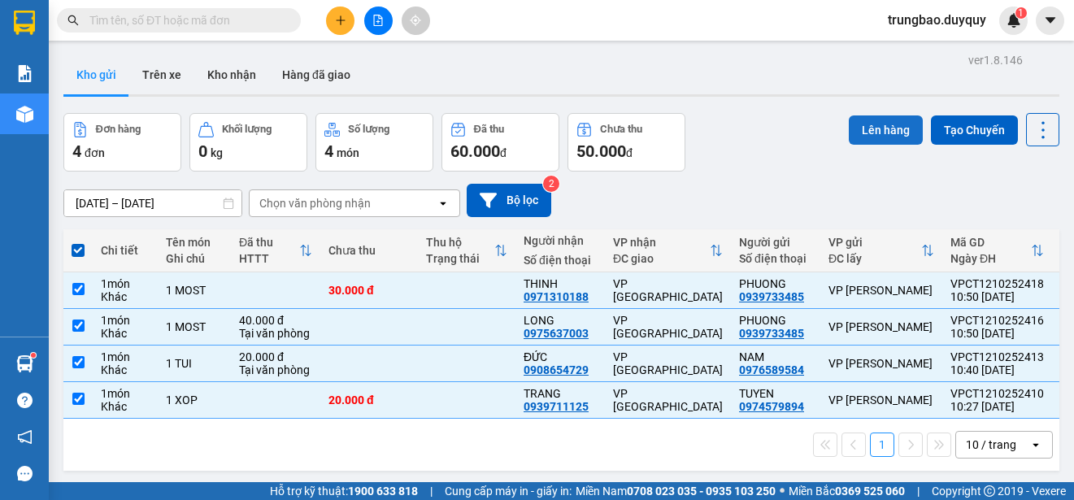
click at [873, 130] on button "Lên hàng" at bounding box center [886, 129] width 74 height 29
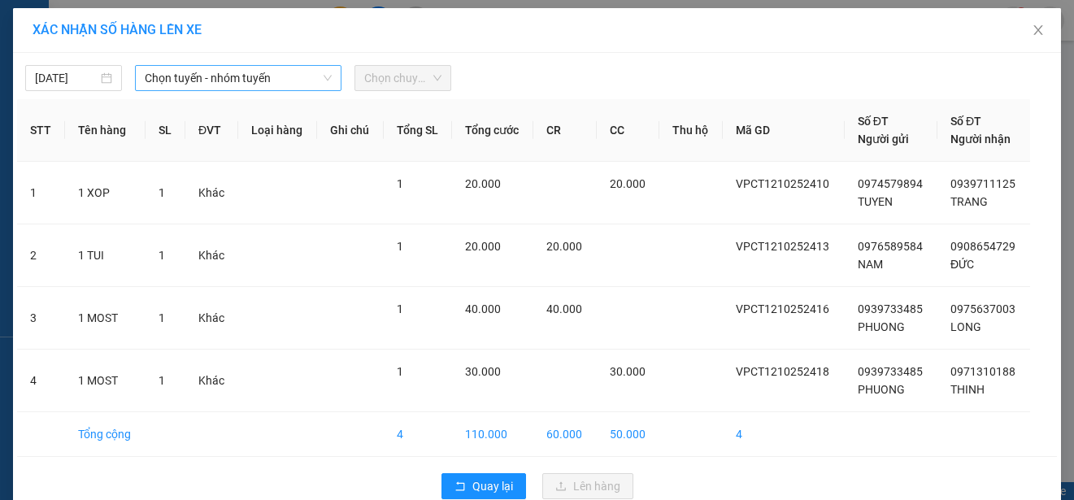
click at [285, 78] on span "Chọn tuyến - nhóm tuyến" at bounding box center [238, 78] width 187 height 24
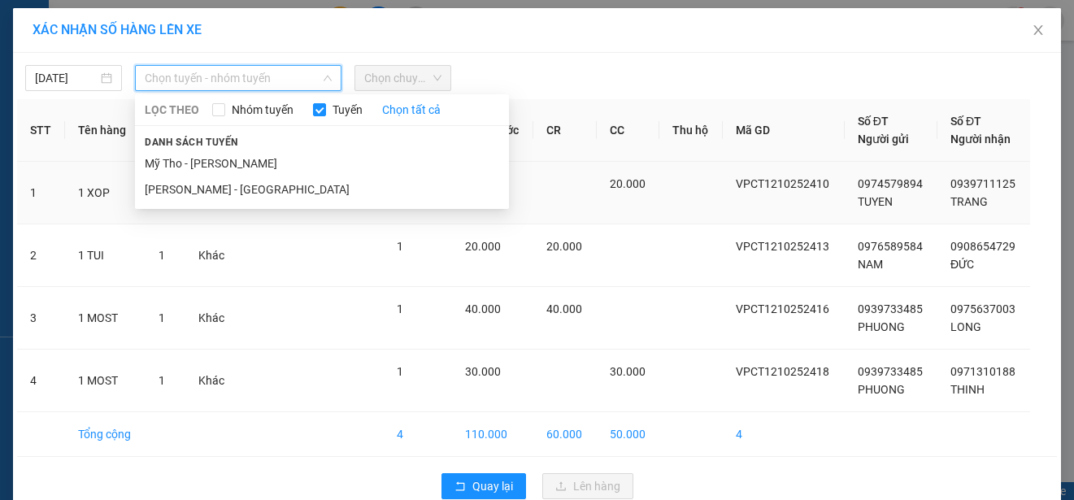
click at [262, 162] on li "Mỹ Tho - [PERSON_NAME]" at bounding box center [322, 163] width 374 height 26
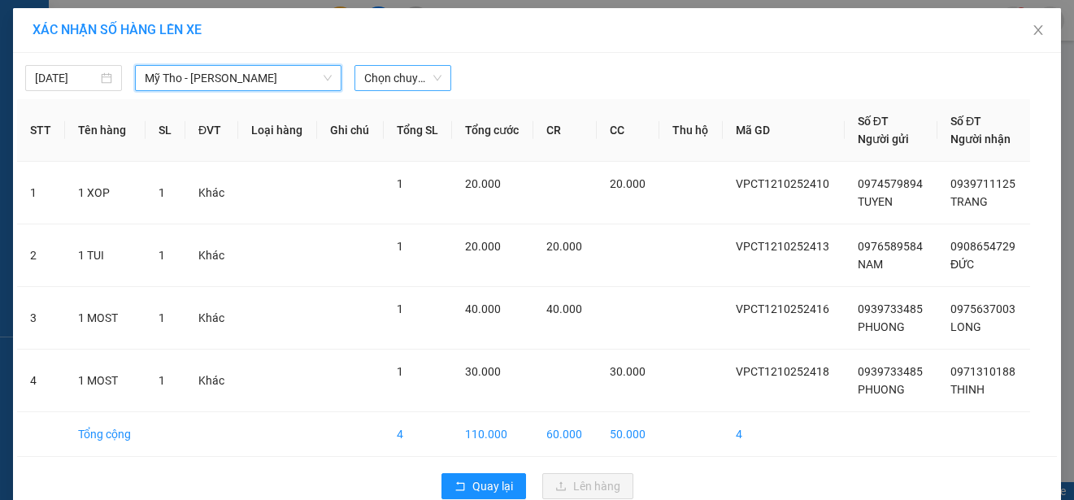
click at [399, 78] on span "Chọn chuyến" at bounding box center [402, 78] width 77 height 24
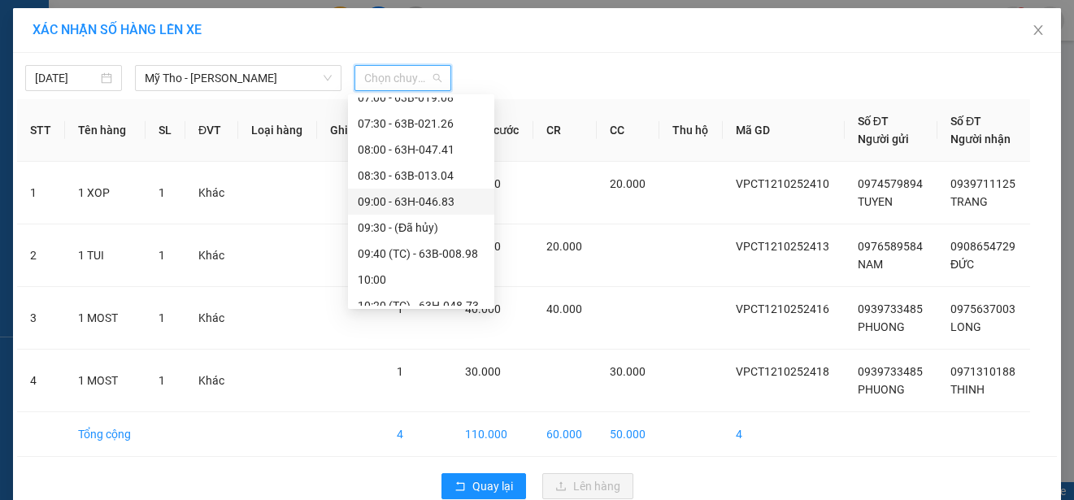
scroll to position [407, 0]
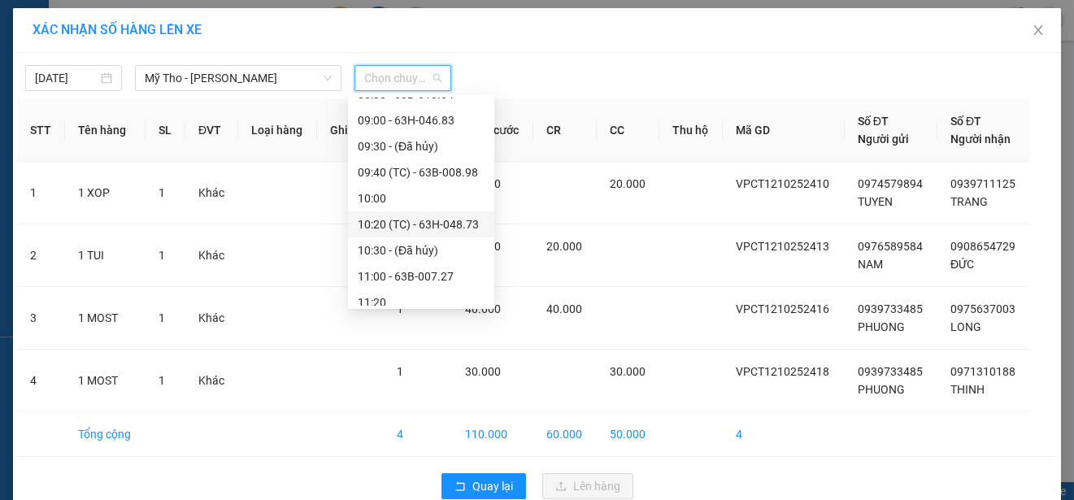
click at [464, 220] on div "10:20 (TC) - 63H-048.73" at bounding box center [421, 225] width 127 height 18
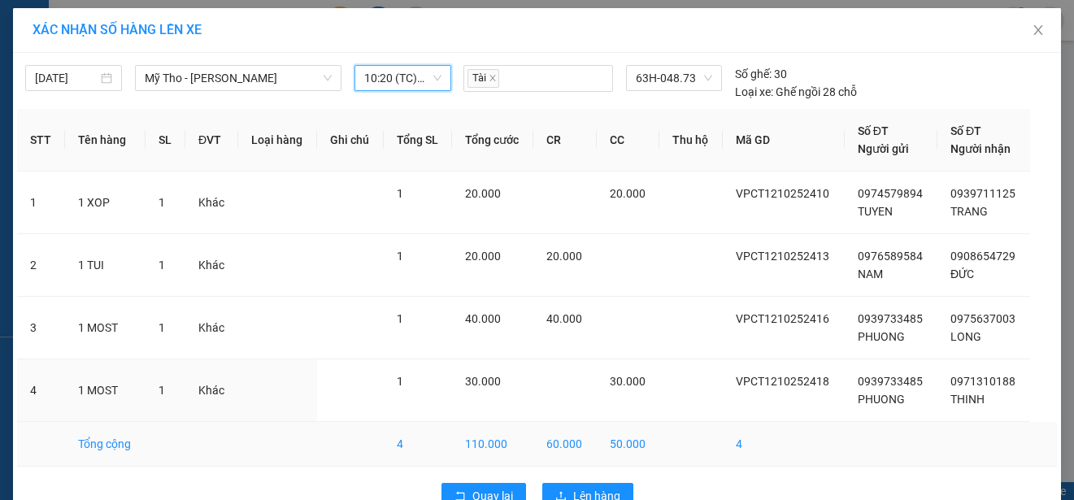
scroll to position [41, 0]
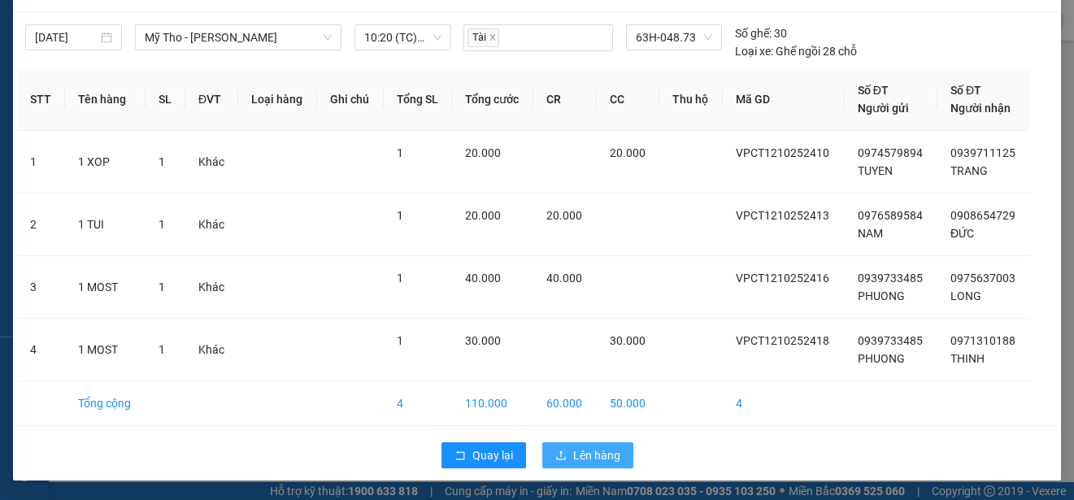
click at [601, 454] on span "Lên hàng" at bounding box center [596, 455] width 47 height 18
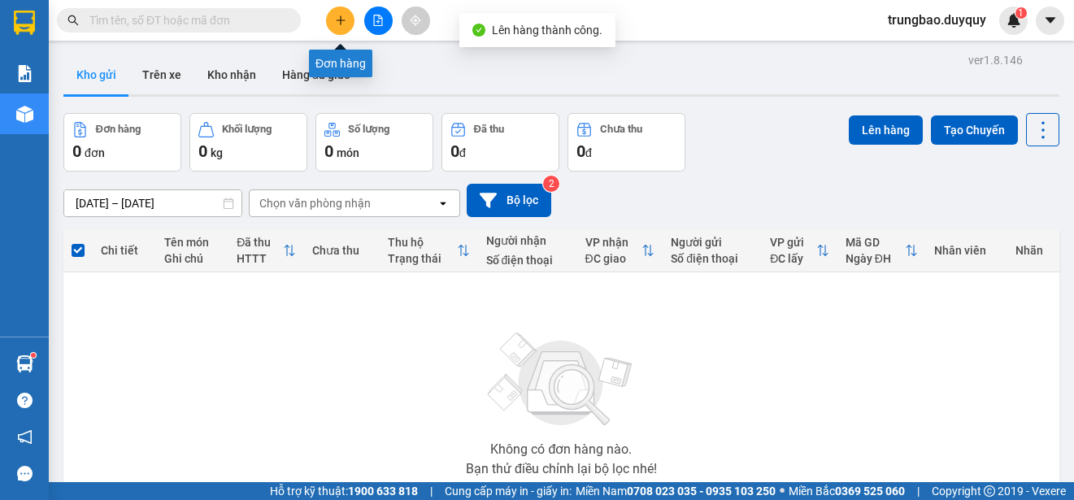
click at [340, 25] on icon "plus" at bounding box center [340, 20] width 11 height 11
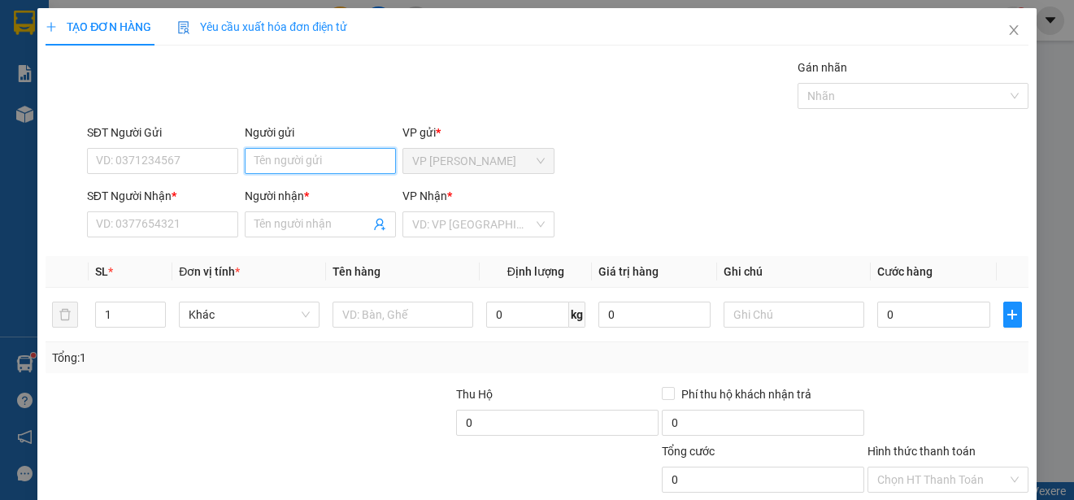
click at [355, 159] on input "Người gửi" at bounding box center [320, 161] width 151 height 26
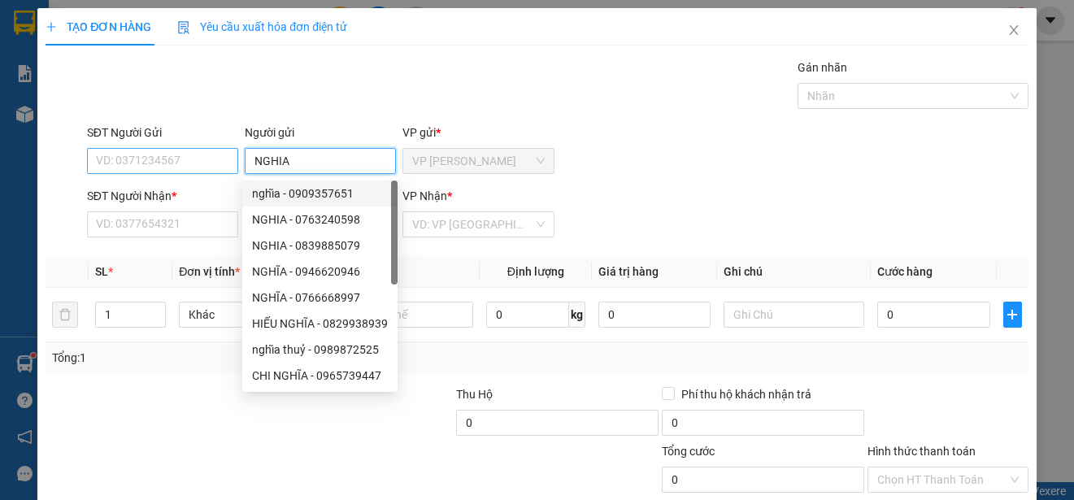
type input "NGHIA"
click at [194, 156] on input "SĐT Người Gửi" at bounding box center [162, 161] width 151 height 26
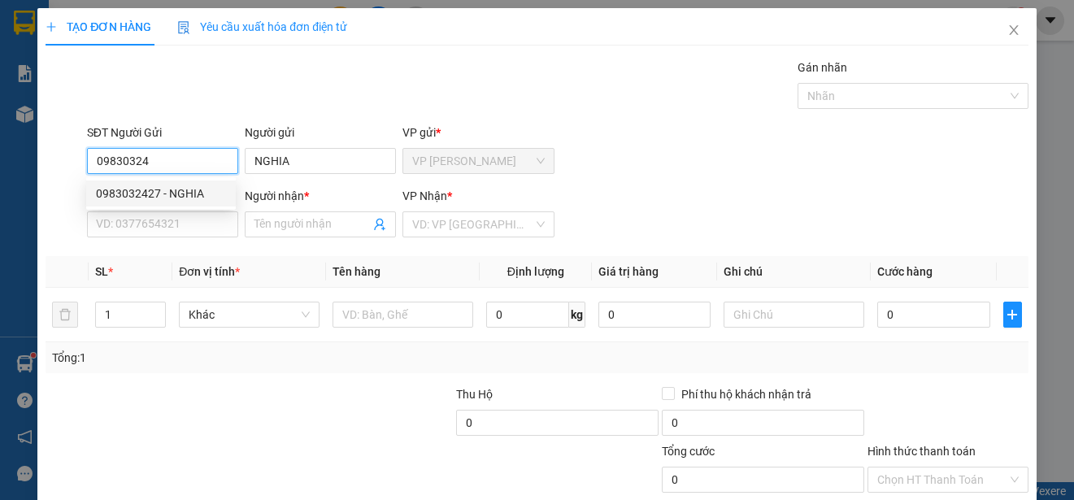
click at [203, 190] on div "0983032427 - NGHIA" at bounding box center [161, 194] width 130 height 18
type input "0983032427"
type input "0794205059"
type input "nghĩa"
type input "20.000"
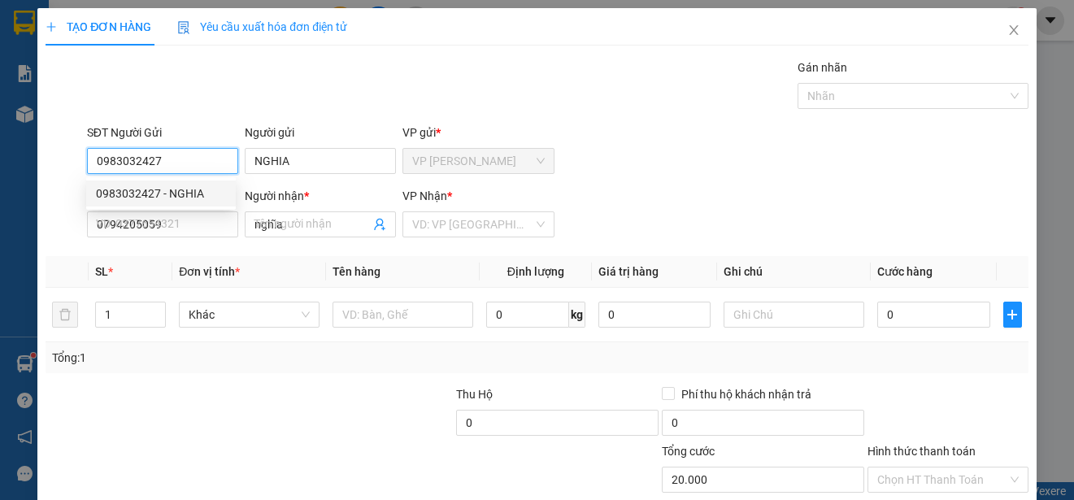
type input "20.000"
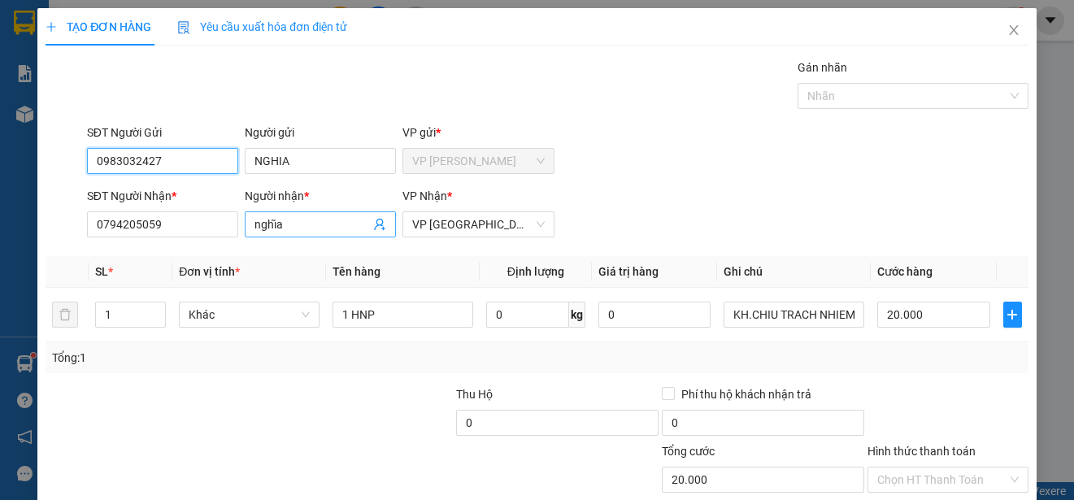
type input "0983032427"
click at [289, 224] on input "nghĩa" at bounding box center [312, 225] width 115 height 18
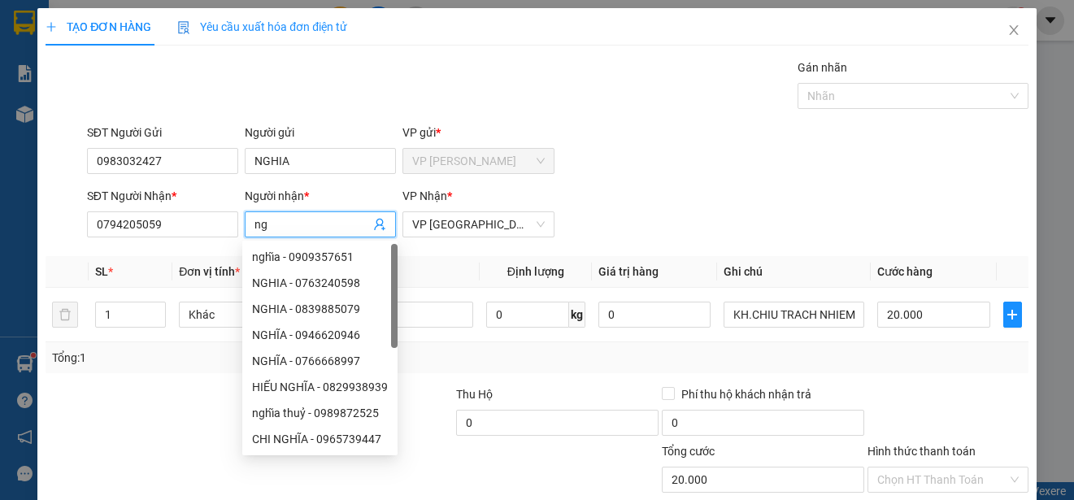
type input "n"
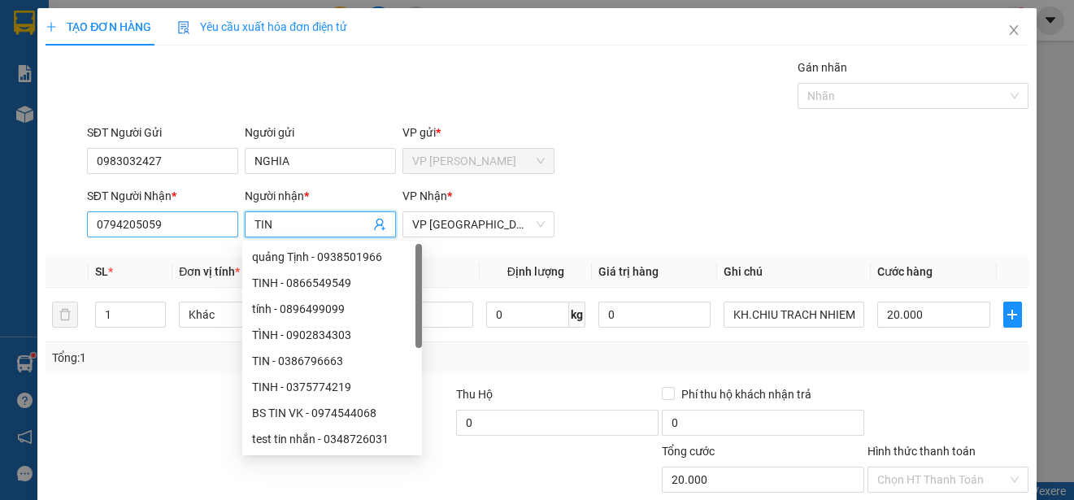
type input "TIN"
click at [216, 228] on input "0794205059" at bounding box center [162, 224] width 151 height 26
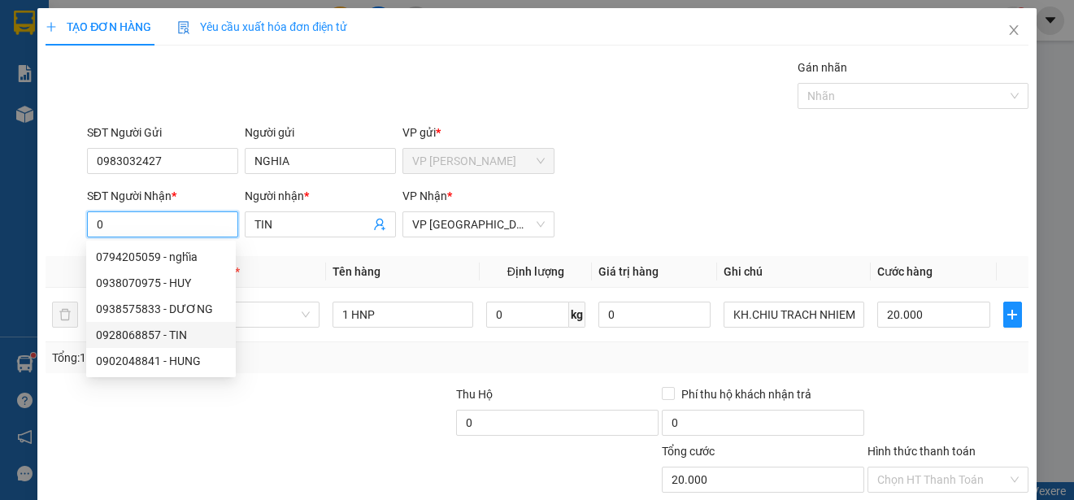
click at [176, 333] on div "0928068857 - TIN" at bounding box center [161, 335] width 130 height 18
type input "0928068857"
type input "100.000"
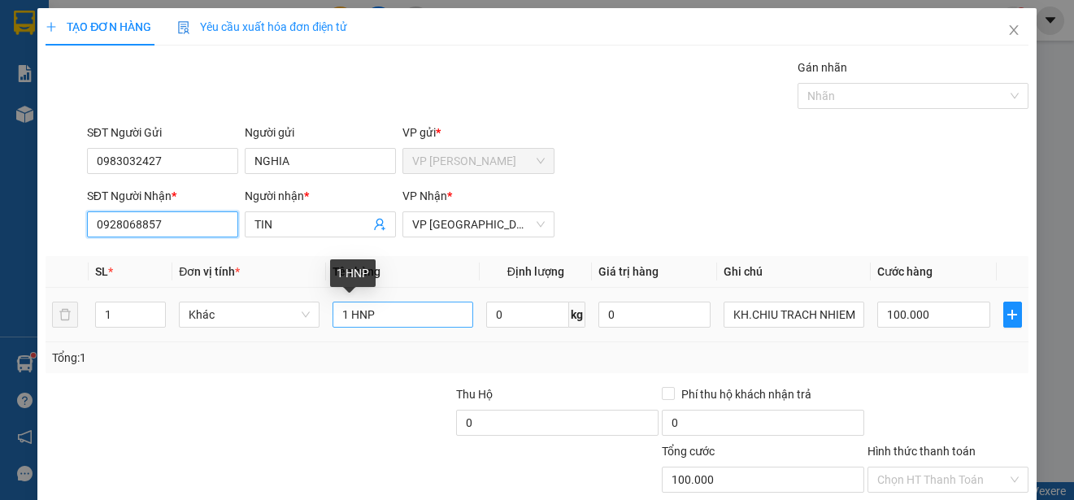
type input "0928068857"
click at [382, 310] on input "1 HNP" at bounding box center [403, 315] width 141 height 26
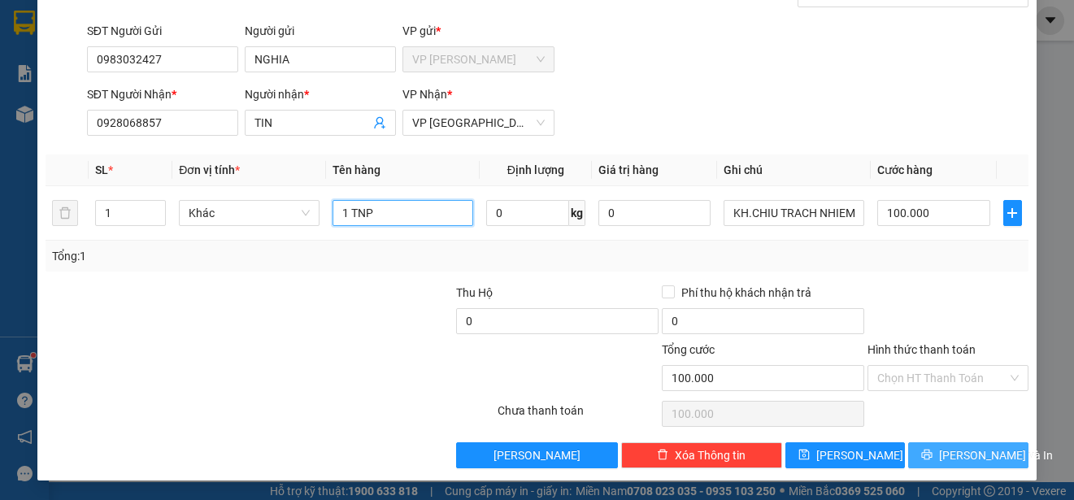
type input "1 TNP"
click at [995, 448] on button "[PERSON_NAME] và In" at bounding box center [968, 455] width 120 height 26
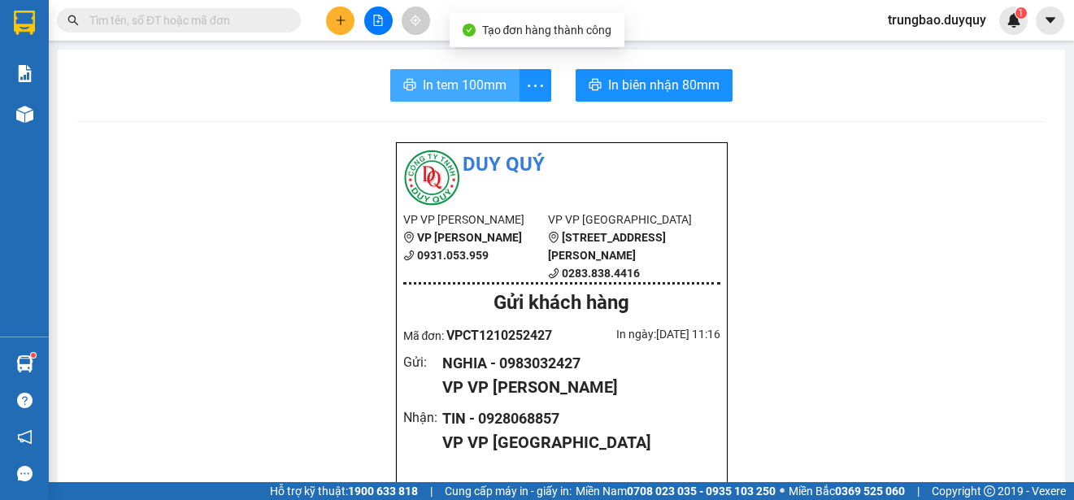
click at [466, 81] on span "In tem 100mm" at bounding box center [465, 85] width 84 height 20
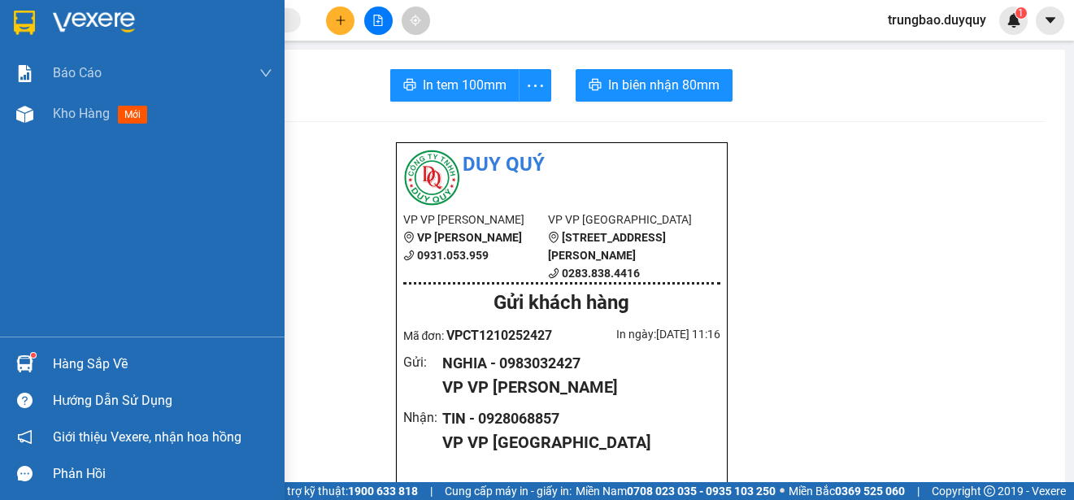
click at [29, 15] on img at bounding box center [24, 23] width 21 height 24
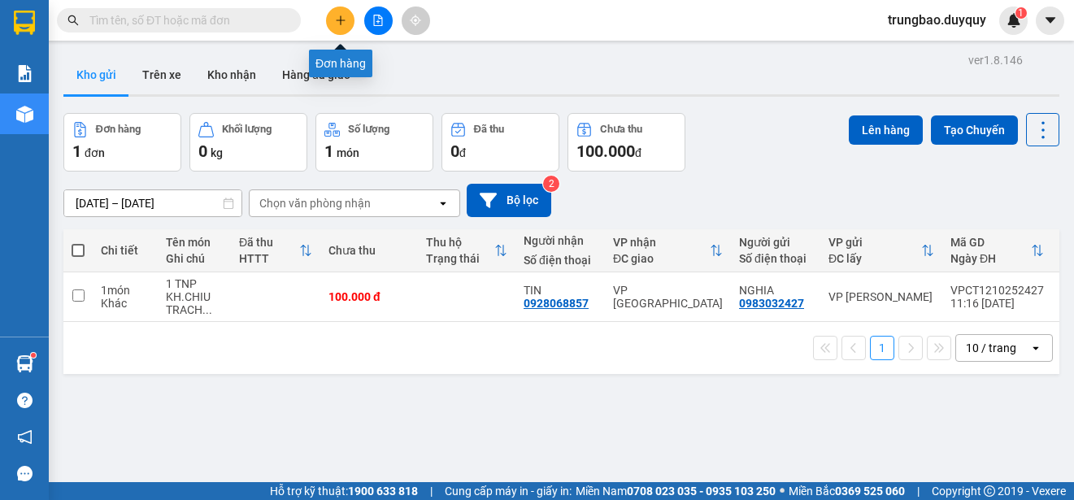
click at [342, 22] on icon "plus" at bounding box center [340, 20] width 11 height 11
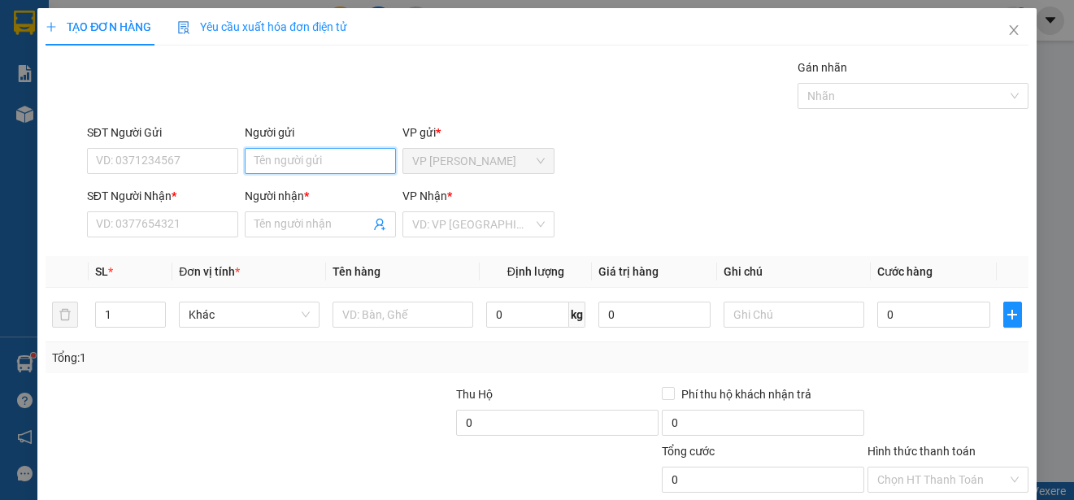
click at [338, 161] on input "Người gửi" at bounding box center [320, 161] width 151 height 26
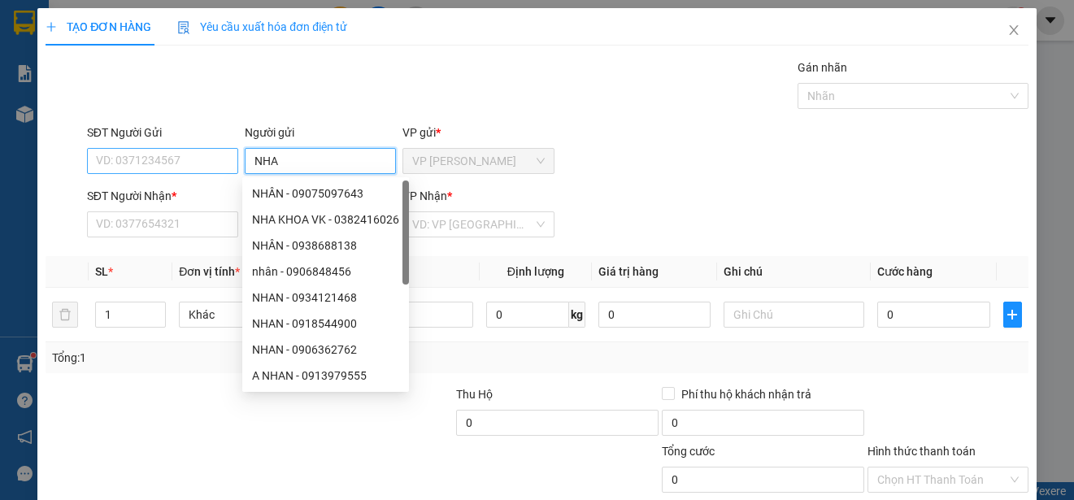
type input "NHA"
click at [208, 159] on input "SĐT Người Gửi" at bounding box center [162, 161] width 151 height 26
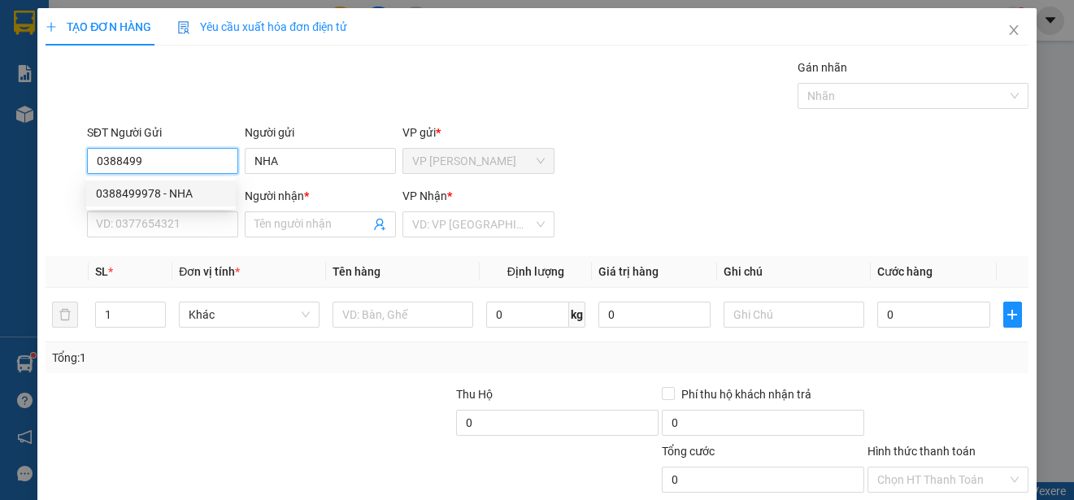
click at [202, 189] on div "0388499978 - NHA" at bounding box center [161, 194] width 130 height 18
type input "0388499978"
type input "0398870887"
type input "PHUONG"
type input "30.000"
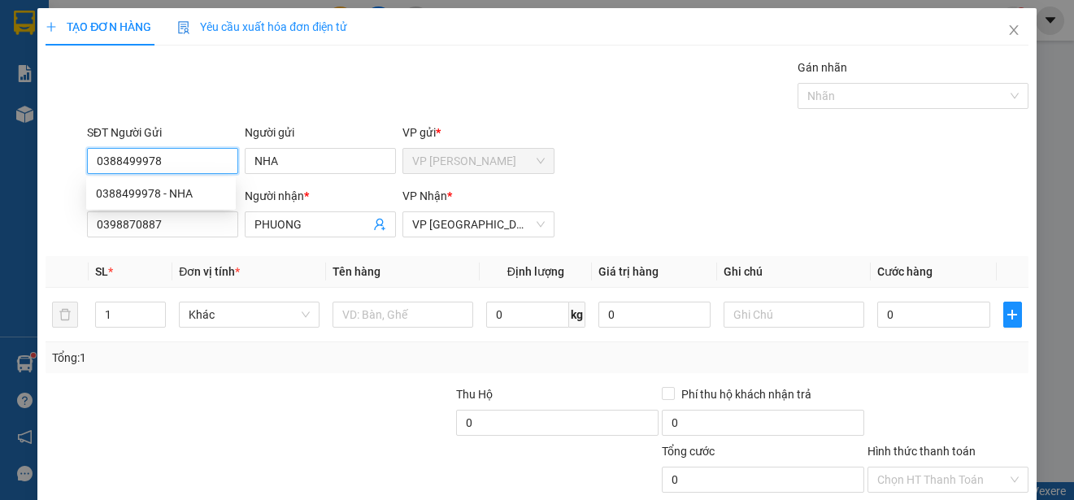
type input "30.000"
type input "0388499978"
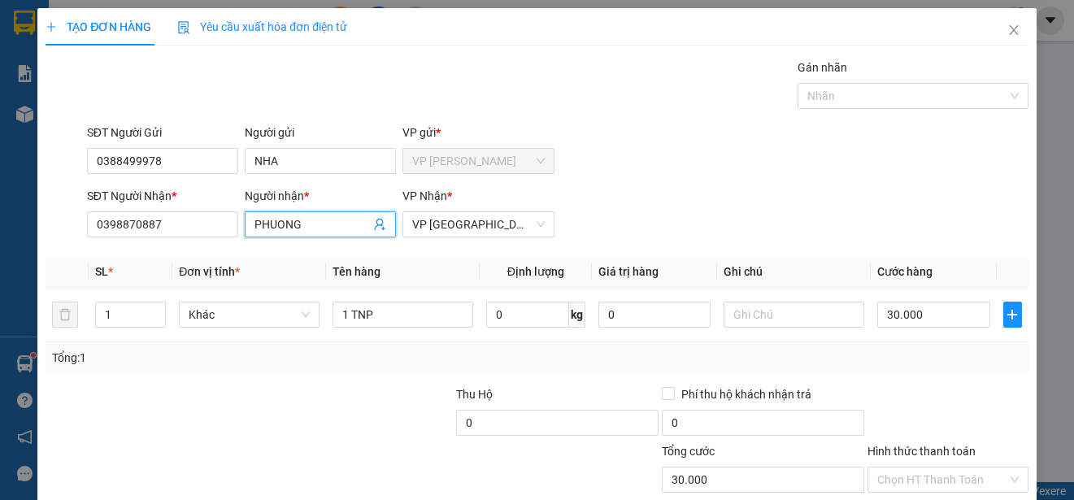
click at [302, 229] on input "PHUONG" at bounding box center [312, 225] width 115 height 18
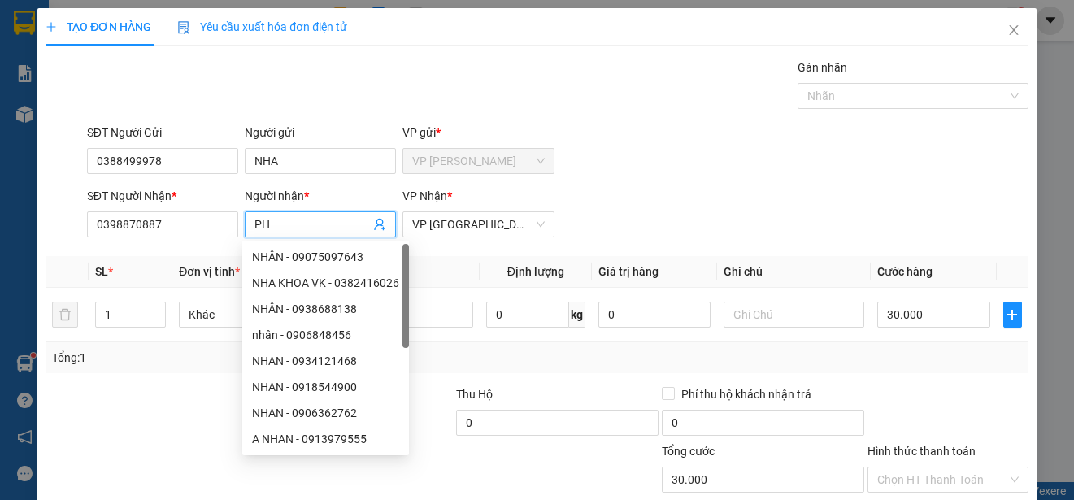
type input "P"
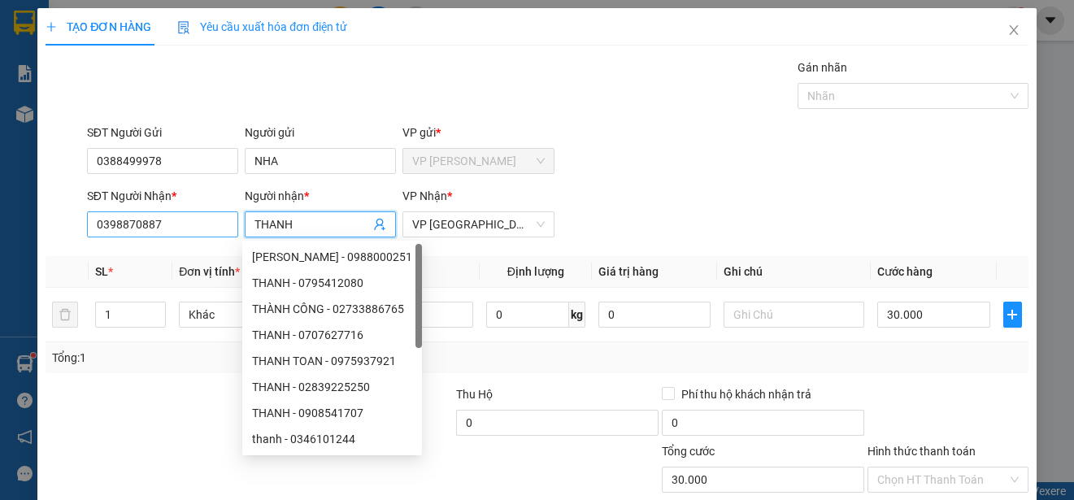
type input "THANH"
click at [211, 228] on input "0398870887" at bounding box center [162, 224] width 151 height 26
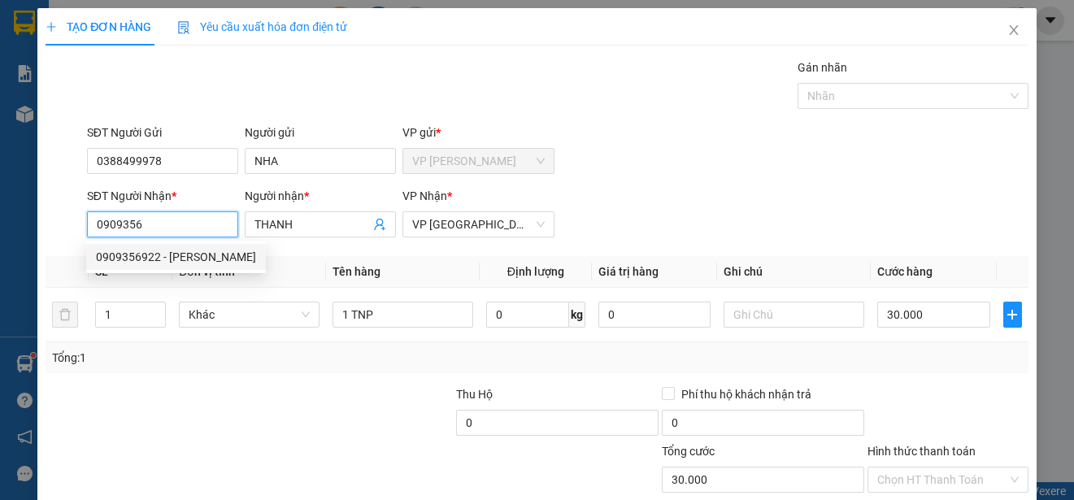
click at [209, 257] on div "0909356922 - [PERSON_NAME]" at bounding box center [176, 257] width 160 height 18
type input "0909356922"
type input "25.000"
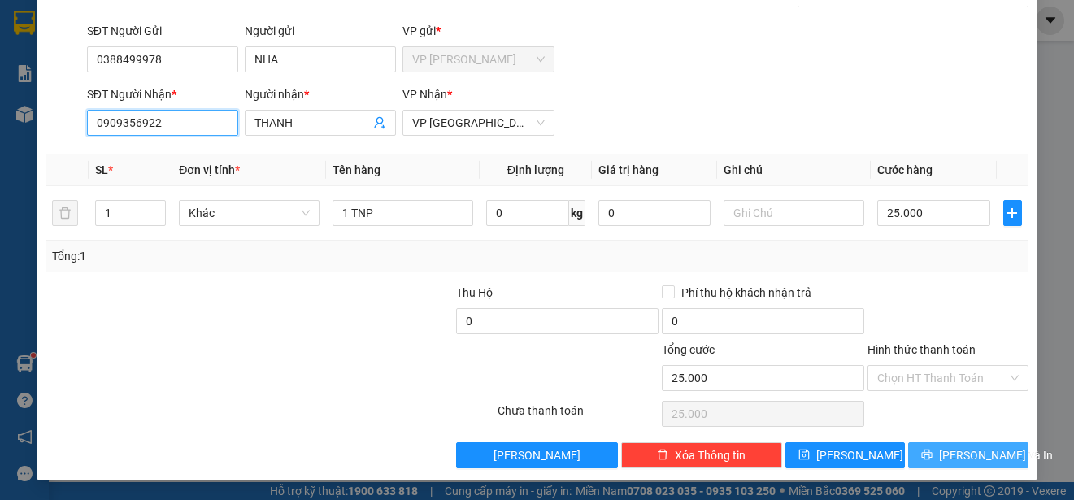
type input "0909356922"
click at [961, 452] on span "[PERSON_NAME] và In" at bounding box center [996, 455] width 114 height 18
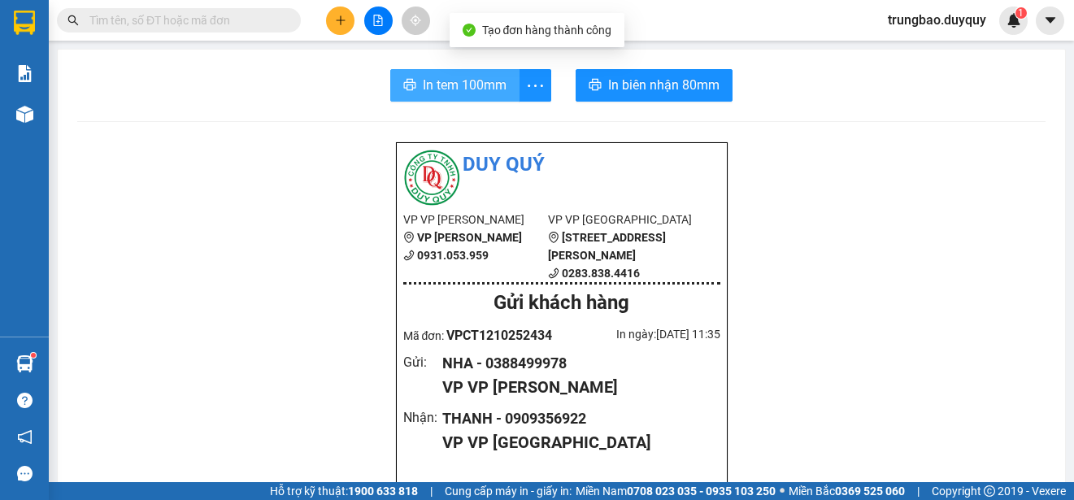
click at [443, 88] on span "In tem 100mm" at bounding box center [465, 85] width 84 height 20
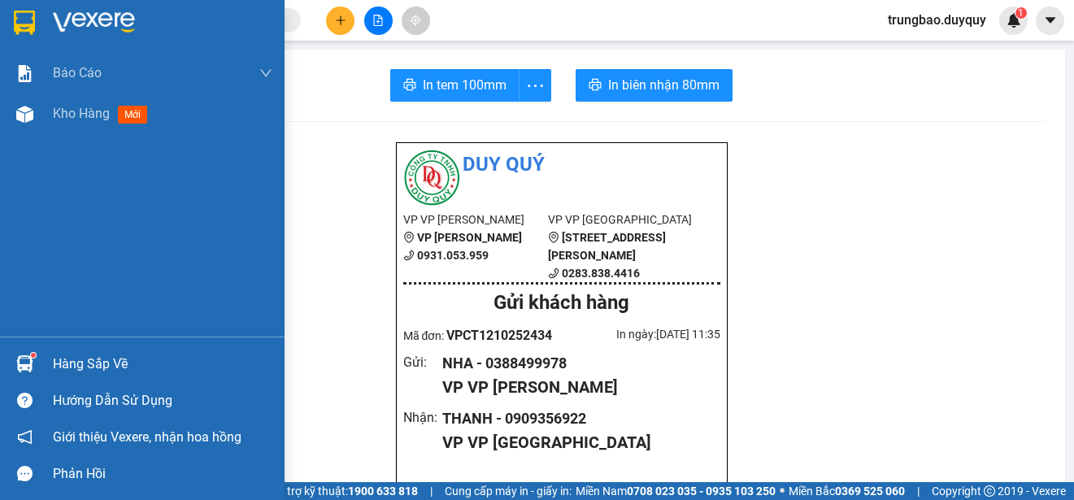
click at [26, 21] on img at bounding box center [24, 23] width 21 height 24
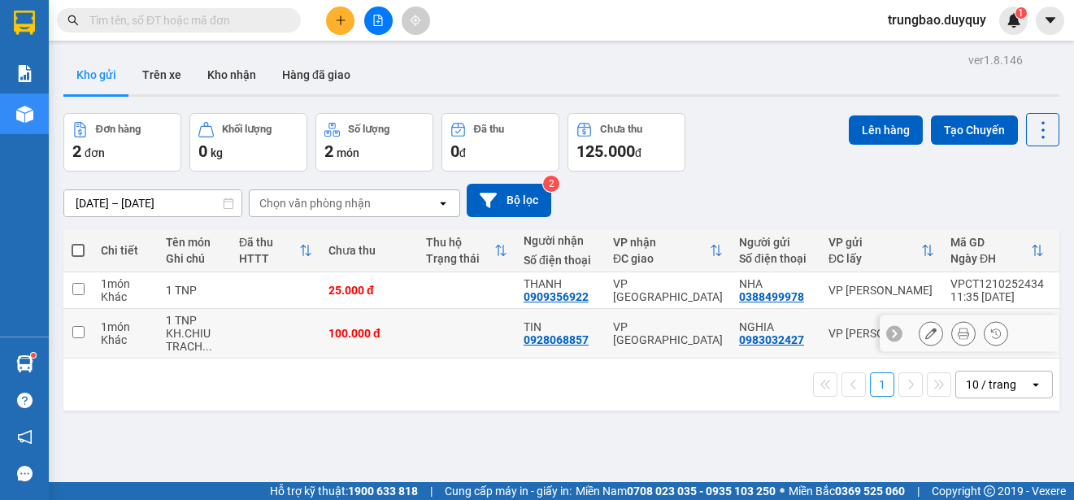
click at [76, 335] on input "checkbox" at bounding box center [78, 332] width 12 height 12
checkbox input "true"
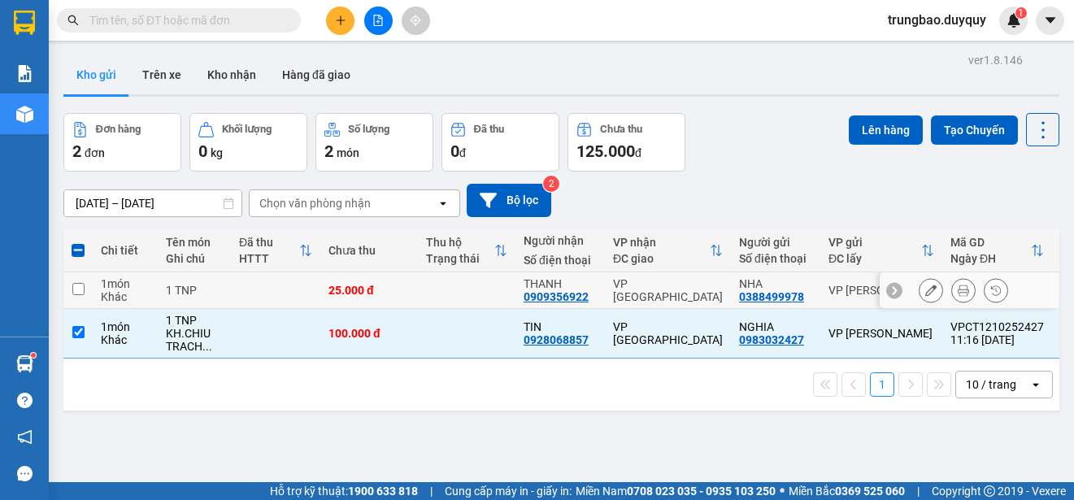
click at [72, 289] on input "checkbox" at bounding box center [78, 289] width 12 height 12
checkbox input "true"
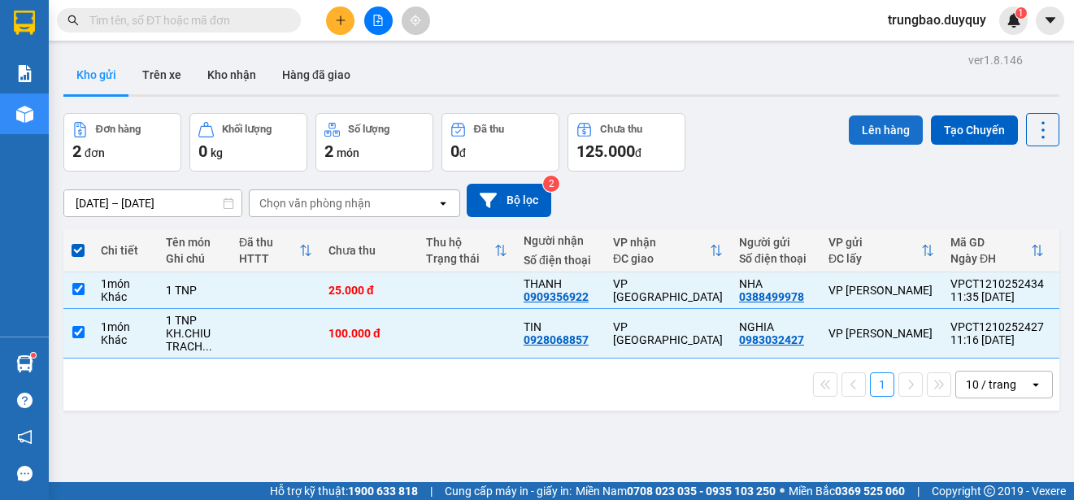
click at [871, 124] on button "Lên hàng" at bounding box center [886, 129] width 74 height 29
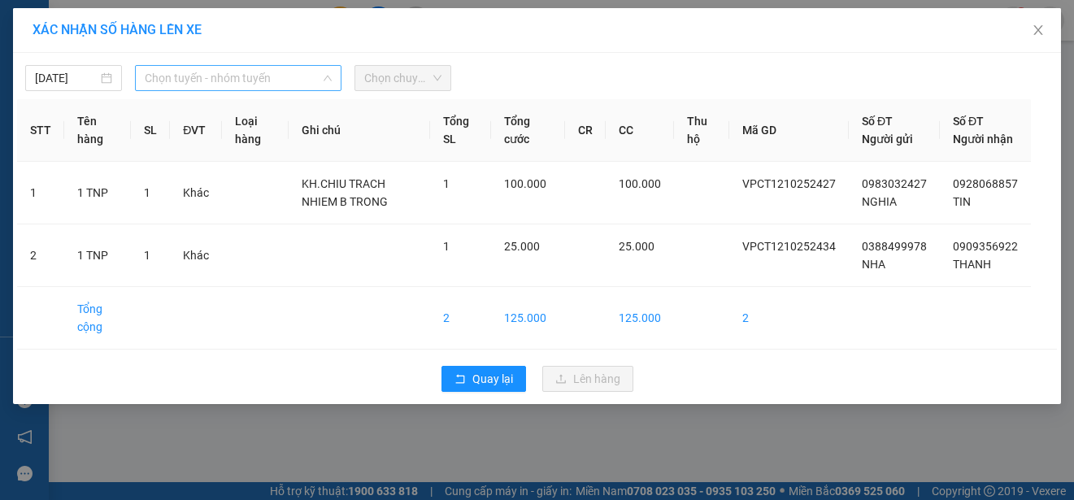
click at [291, 77] on span "Chọn tuyến - nhóm tuyến" at bounding box center [238, 78] width 187 height 24
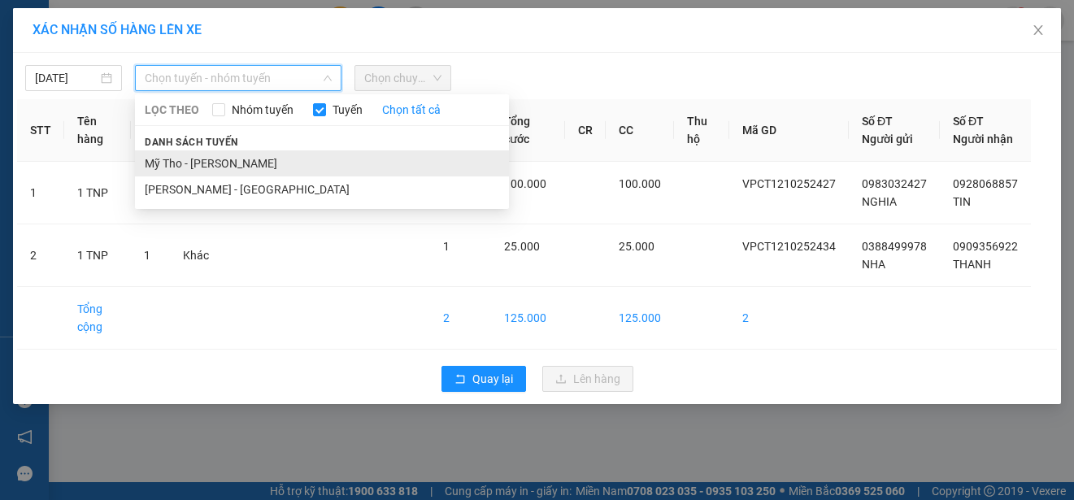
click at [262, 162] on li "Mỹ Tho - [PERSON_NAME]" at bounding box center [322, 163] width 374 height 26
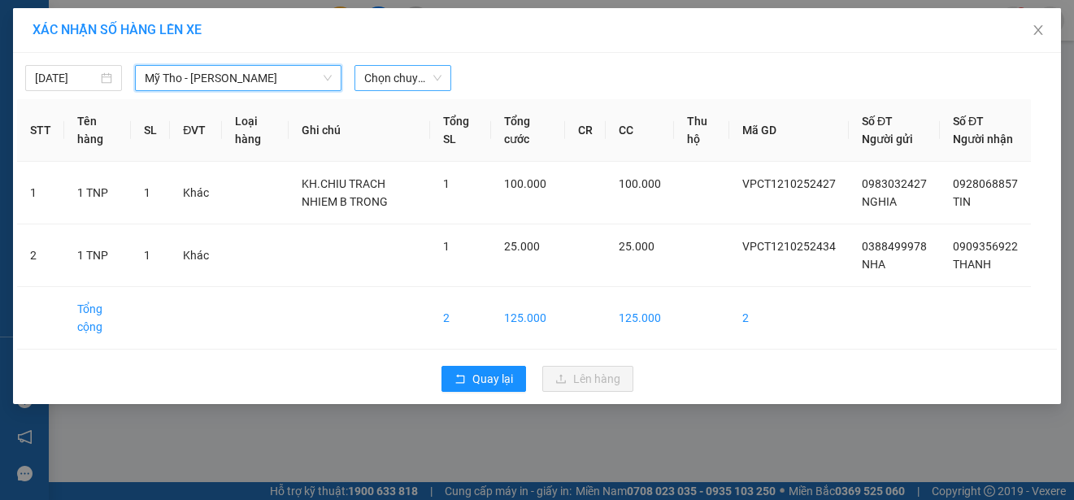
click at [420, 75] on span "Chọn chuyến" at bounding box center [402, 78] width 77 height 24
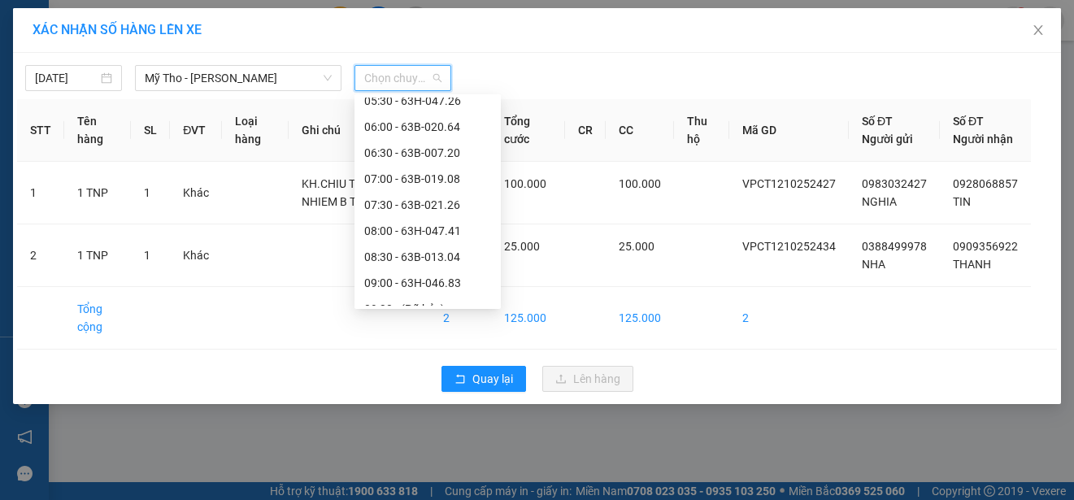
scroll to position [407, 0]
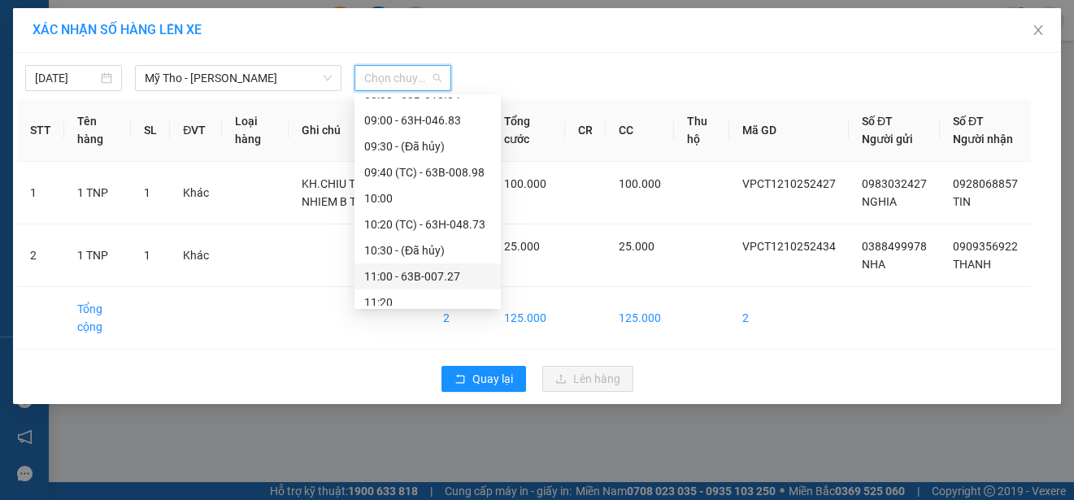
click at [442, 274] on div "11:00 - 63B-007.27" at bounding box center [427, 277] width 127 height 18
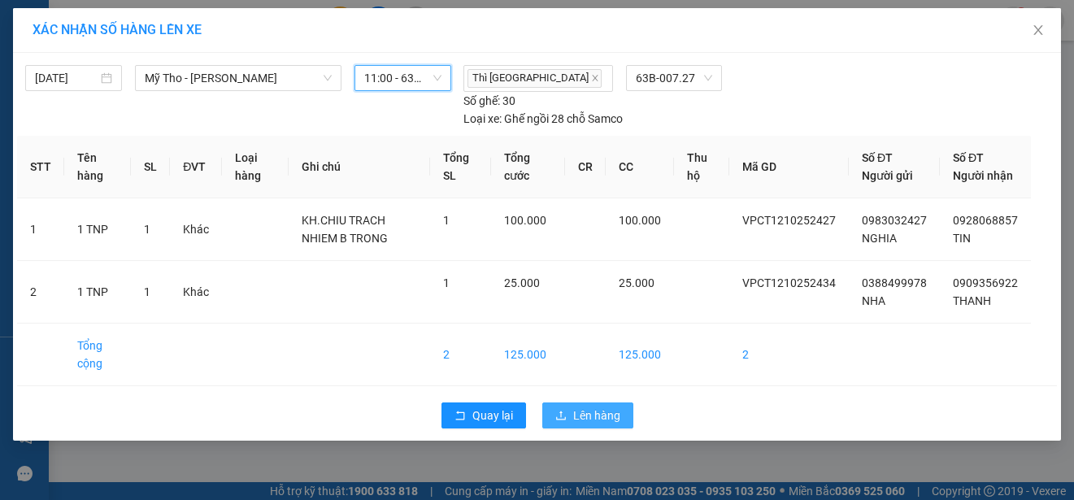
click at [611, 425] on span "Lên hàng" at bounding box center [596, 416] width 47 height 18
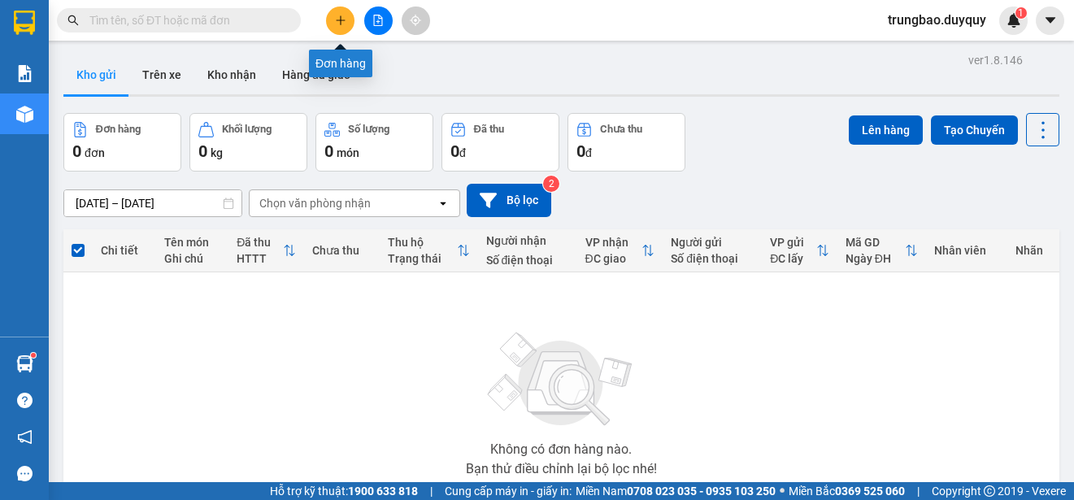
click at [338, 24] on icon "plus" at bounding box center [340, 20] width 11 height 11
